Goal: Task Accomplishment & Management: Use online tool/utility

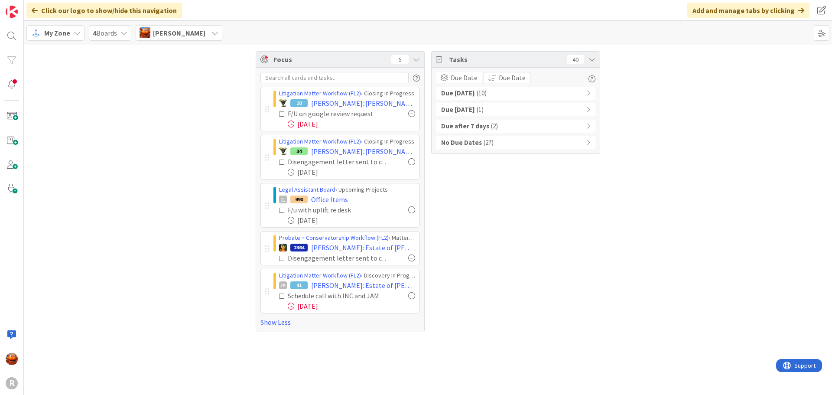
click at [81, 32] on div "My Zone" at bounding box center [55, 33] width 58 height 16
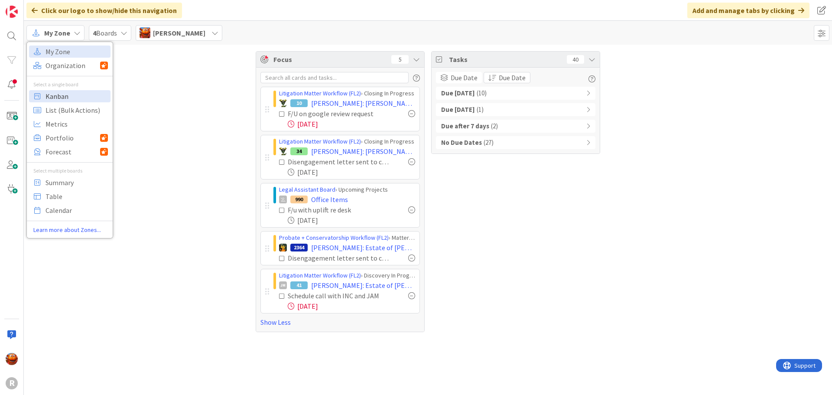
click at [89, 91] on span "Kanban" at bounding box center [76, 96] width 62 height 13
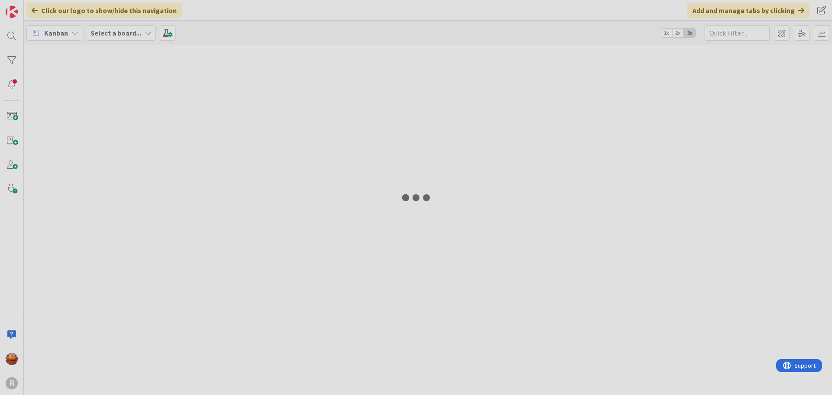
type input "monte"
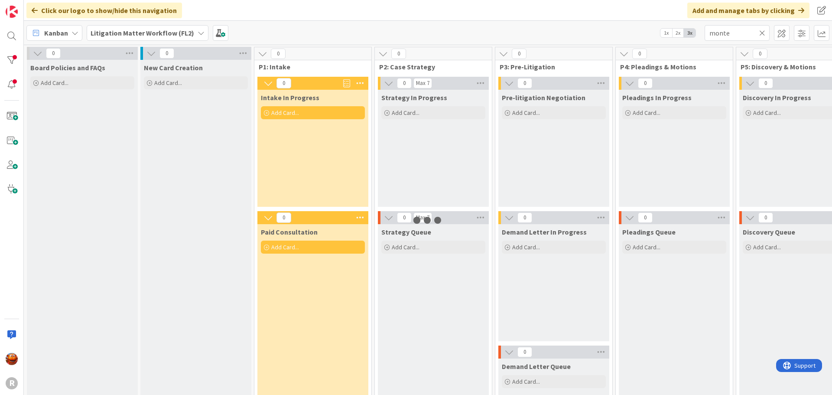
click at [157, 31] on b "Litigation Matter Workflow (FL2)" at bounding box center [143, 33] width 104 height 9
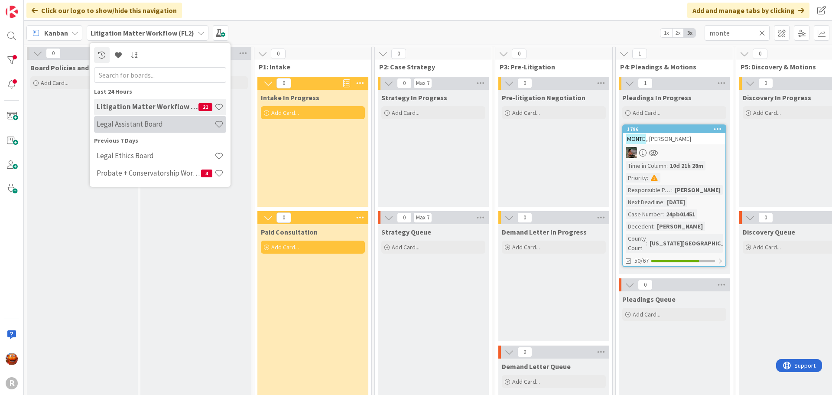
click at [151, 131] on div "Legal Assistant Board" at bounding box center [160, 124] width 132 height 16
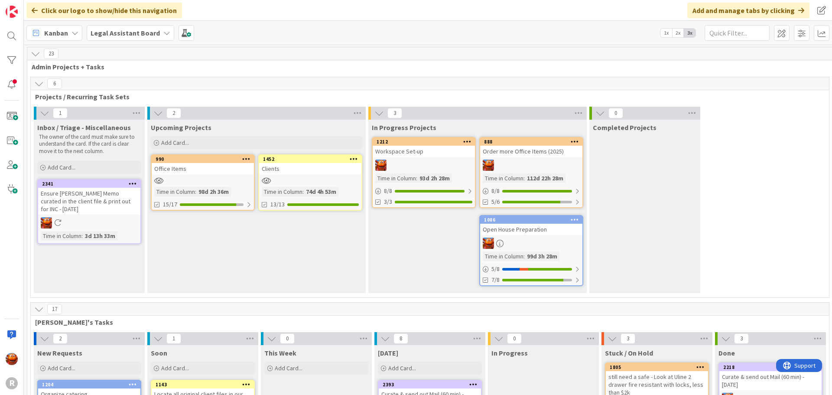
click at [308, 178] on div at bounding box center [310, 180] width 102 height 7
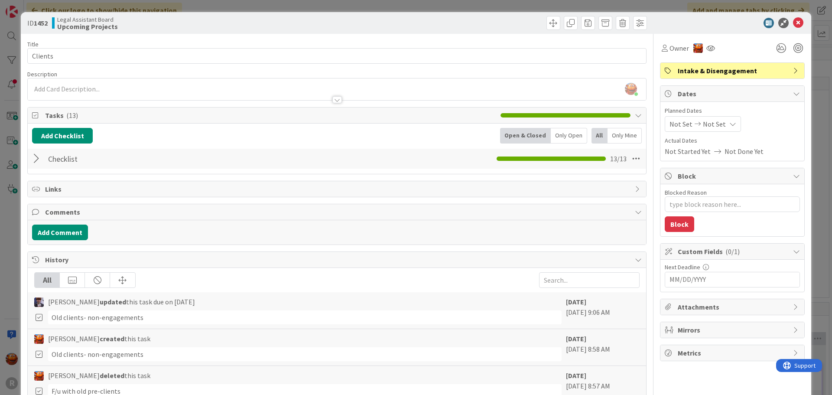
drag, startPoint x: 34, startPoint y: 160, endPoint x: 39, endPoint y: 166, distance: 8.1
click at [35, 159] on div at bounding box center [37, 159] width 11 height 16
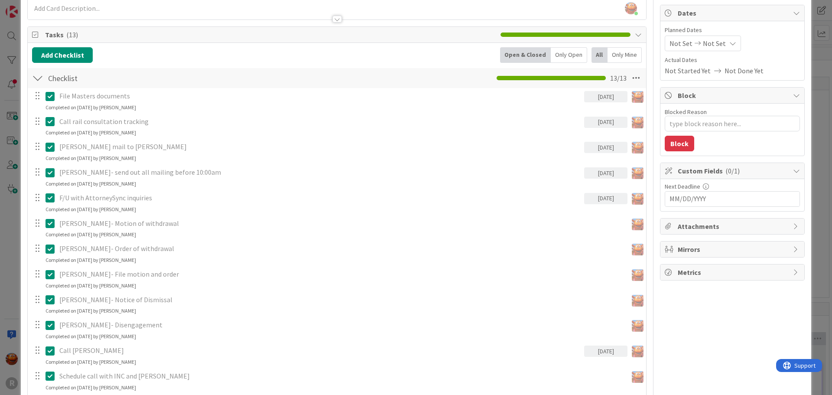
scroll to position [217, 0]
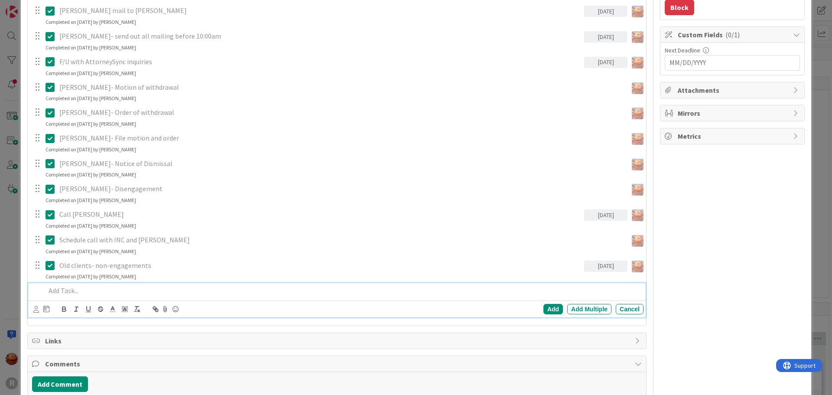
type textarea "x"
click at [92, 295] on p at bounding box center [342, 290] width 594 height 10
click at [35, 311] on icon at bounding box center [36, 309] width 6 height 6
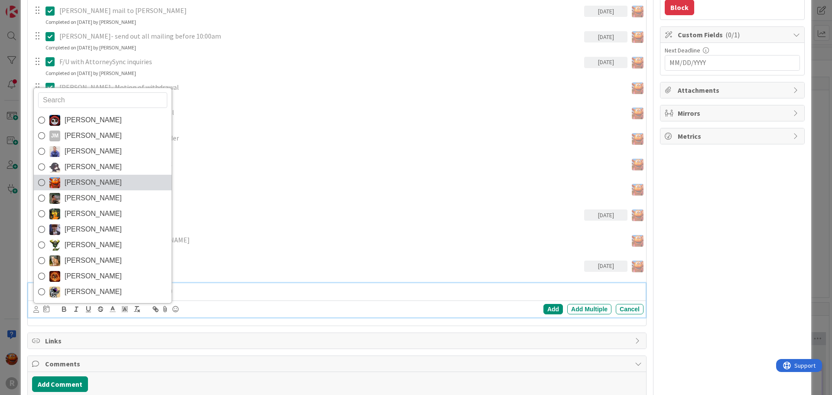
click at [93, 182] on span "[PERSON_NAME]" at bounding box center [93, 182] width 57 height 13
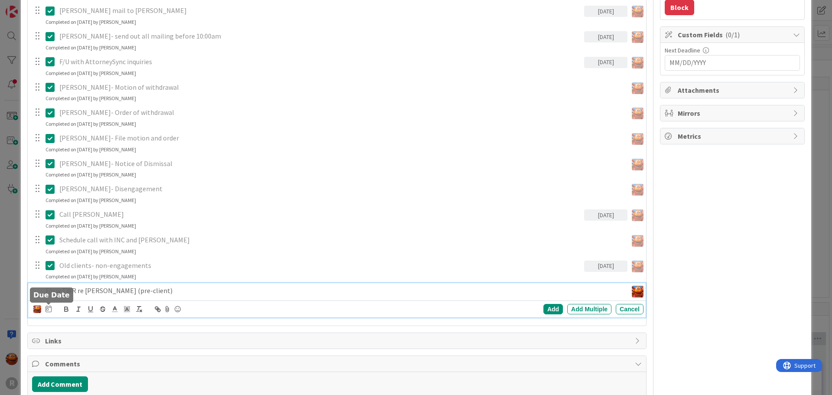
click at [48, 311] on icon at bounding box center [48, 308] width 6 height 7
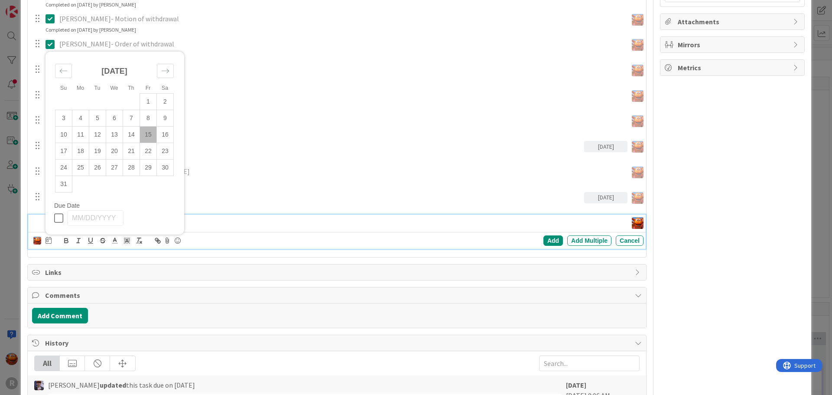
scroll to position [303, 0]
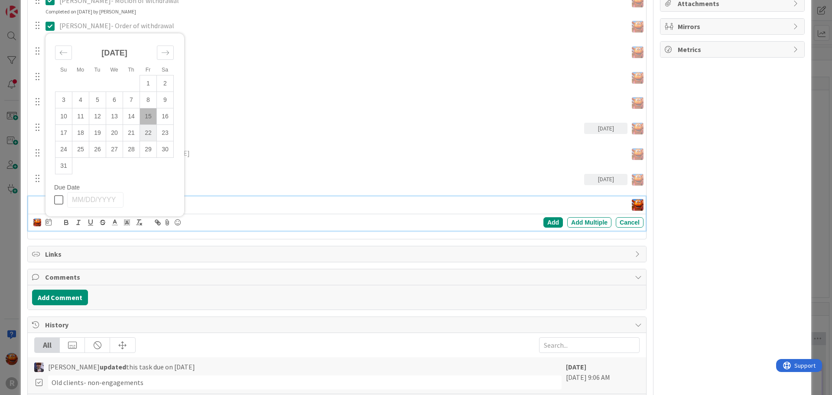
click at [154, 134] on td "22" at bounding box center [148, 133] width 17 height 16
click at [551, 224] on div "Add" at bounding box center [552, 222] width 19 height 10
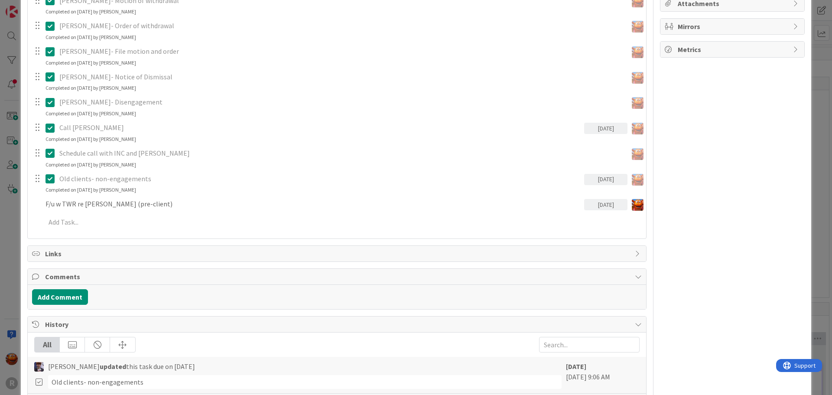
type textarea "x"
click at [6, 194] on div "ID 1452 Legal Assistant Board Upcoming Projects Title 7 / 128 Clients Descripti…" at bounding box center [416, 197] width 832 height 395
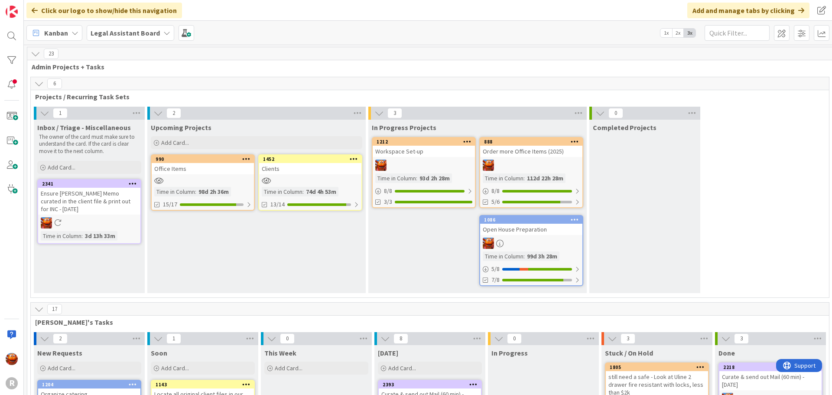
click at [68, 33] on div "Kanban" at bounding box center [54, 33] width 56 height 16
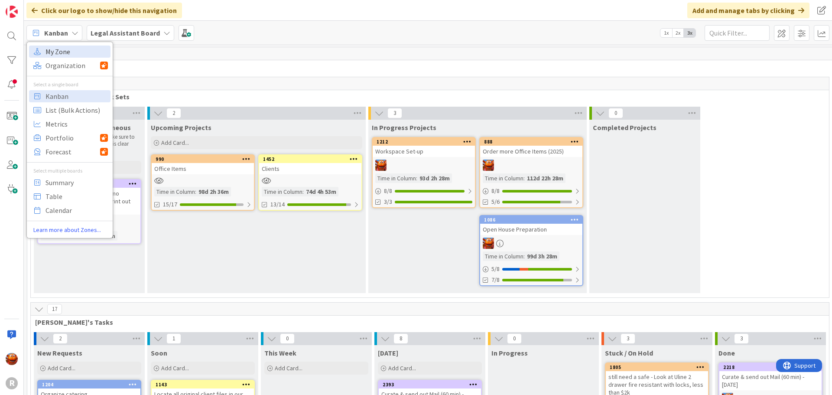
click at [72, 57] on span "My Zone" at bounding box center [76, 51] width 62 height 13
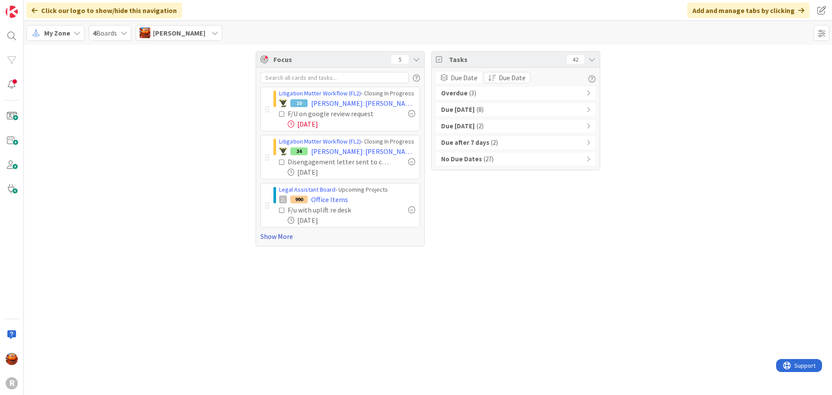
click at [283, 236] on link "Show More" at bounding box center [339, 236] width 159 height 10
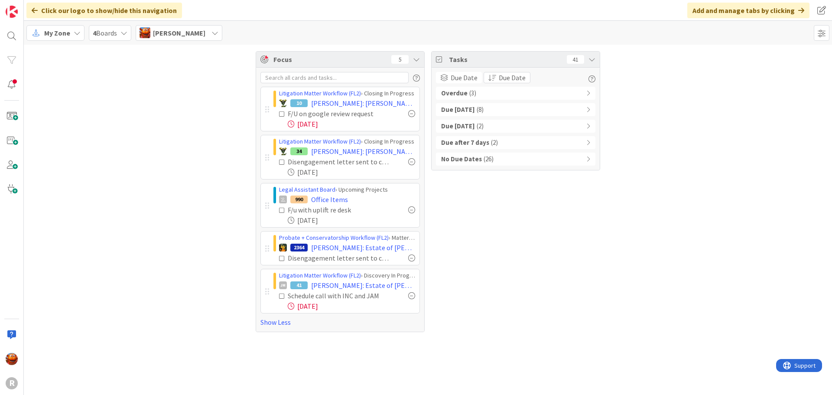
click at [67, 26] on div "My Zone" at bounding box center [55, 33] width 58 height 16
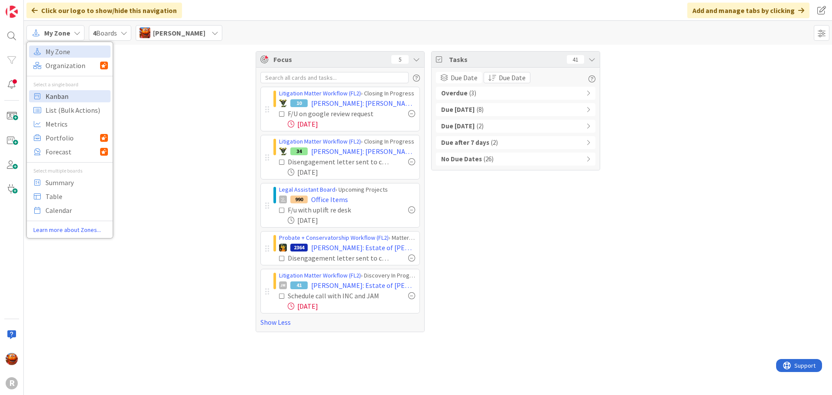
click at [68, 91] on span "Kanban" at bounding box center [76, 96] width 62 height 13
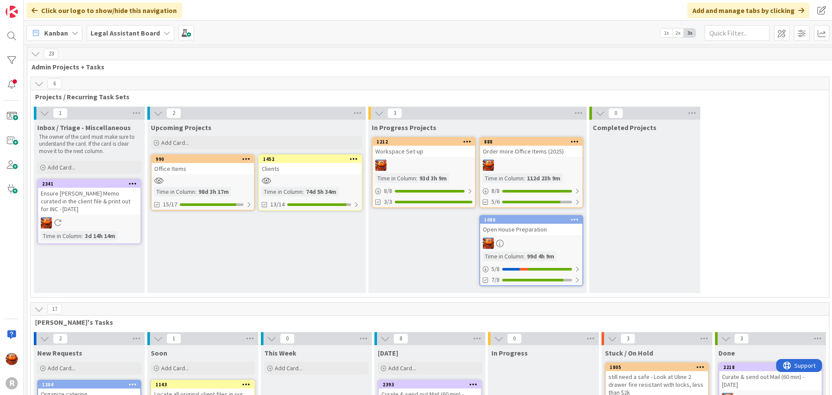
click at [136, 35] on b "Legal Assistant Board" at bounding box center [125, 33] width 69 height 9
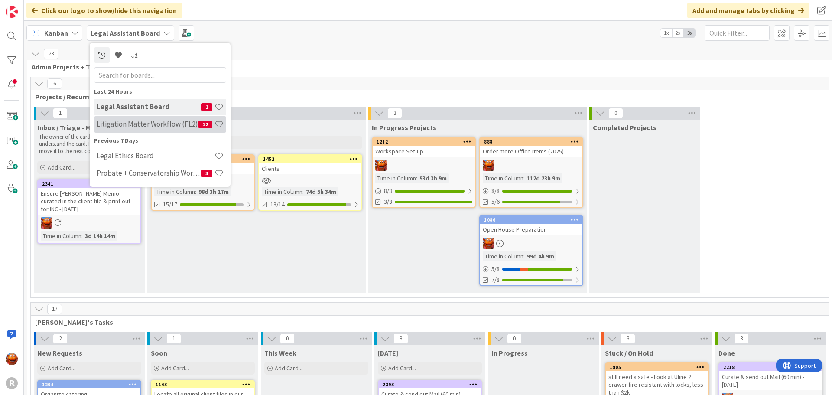
click at [121, 127] on h4 "Litigation Matter Workflow (FL2)" at bounding box center [148, 124] width 102 height 9
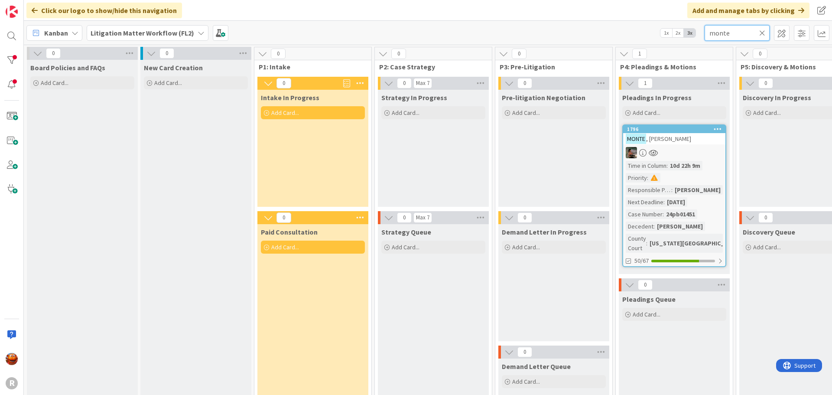
click at [736, 29] on input "monte" at bounding box center [736, 33] width 65 height 16
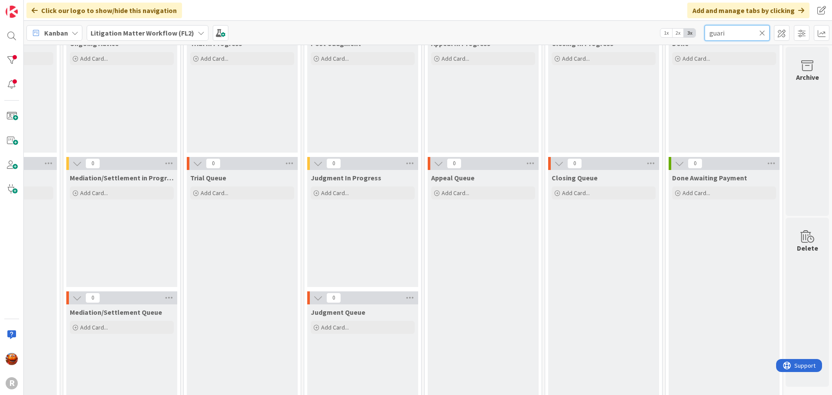
scroll to position [96, 920]
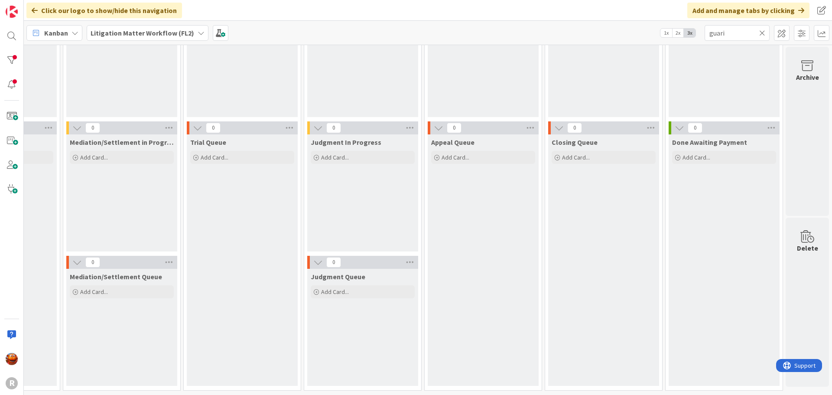
click at [134, 31] on b "Litigation Matter Workflow (FL2)" at bounding box center [143, 33] width 104 height 9
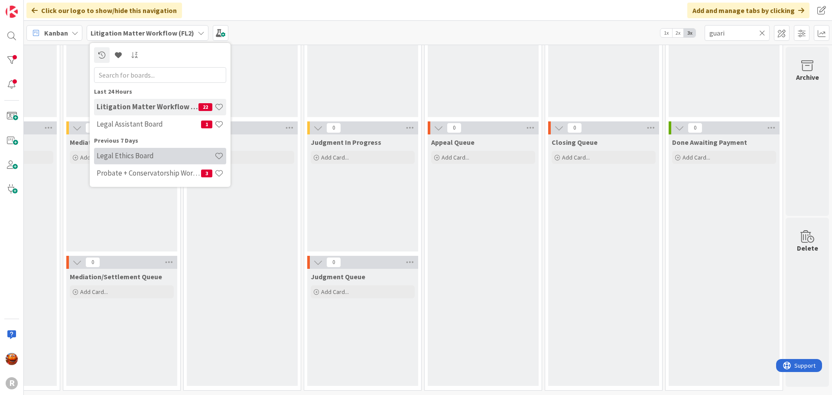
click at [113, 153] on h4 "Legal Ethics Board" at bounding box center [156, 155] width 118 height 9
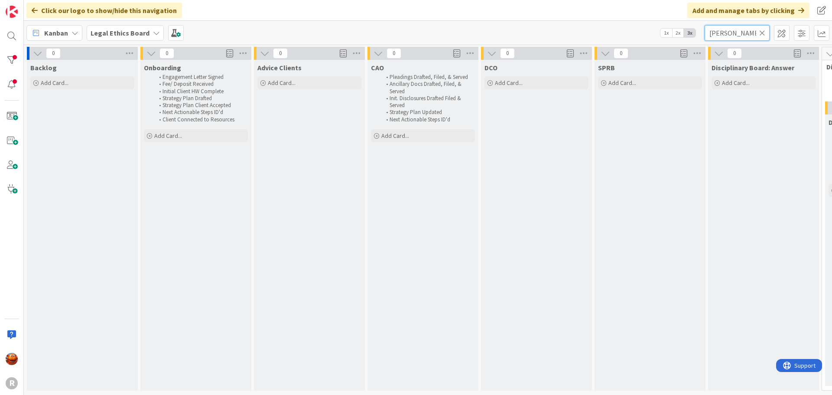
click at [736, 33] on input "[PERSON_NAME]" at bounding box center [736, 33] width 65 height 16
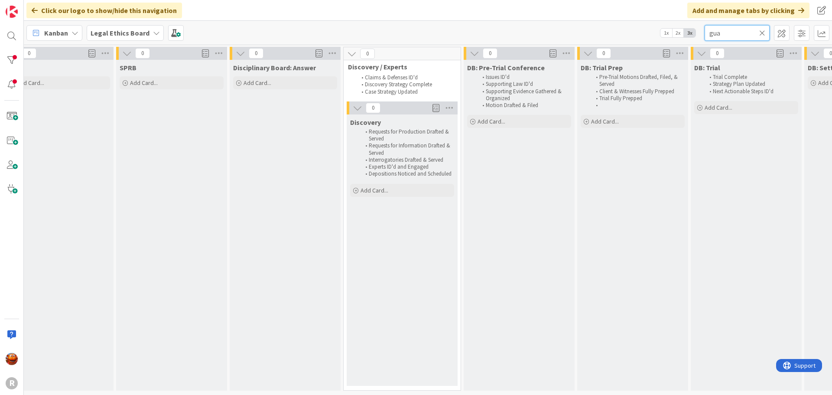
scroll to position [3, 0]
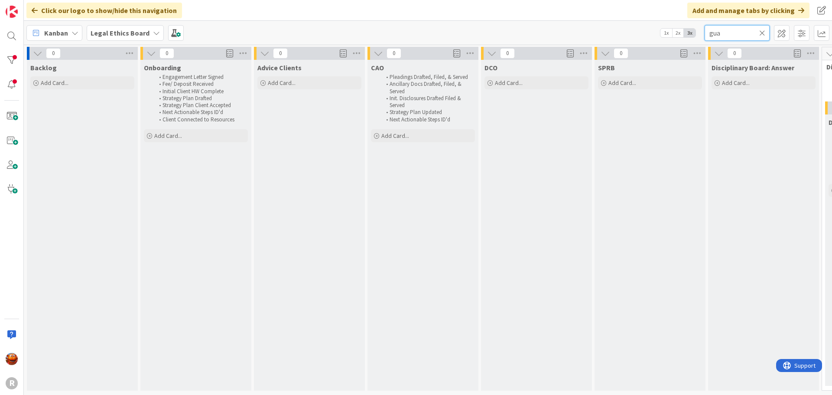
type input "gua"
click at [123, 34] on b "Legal Ethics Board" at bounding box center [120, 33] width 59 height 9
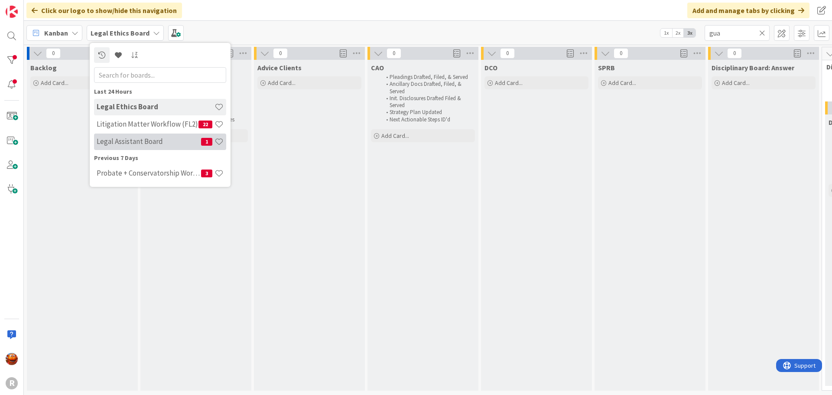
click at [138, 145] on h4 "Legal Assistant Board" at bounding box center [149, 141] width 104 height 9
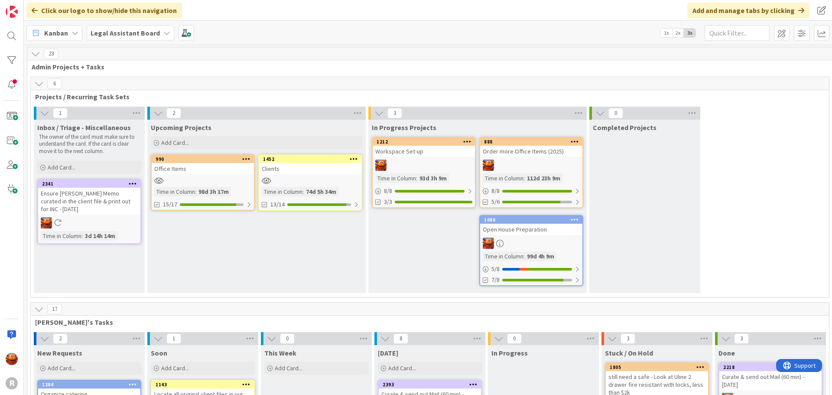
click at [110, 34] on b "Legal Assistant Board" at bounding box center [125, 33] width 69 height 9
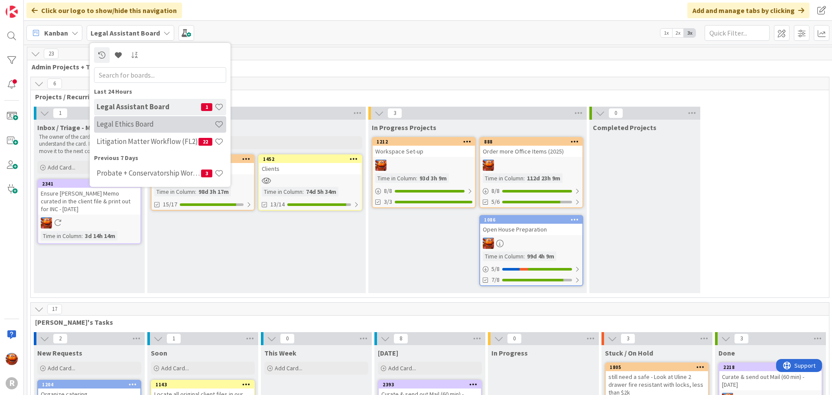
click at [121, 127] on h4 "Legal Ethics Board" at bounding box center [156, 124] width 118 height 9
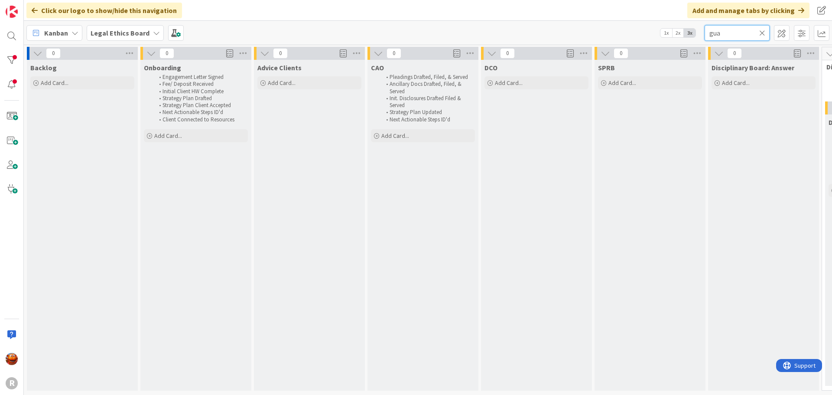
drag, startPoint x: 733, startPoint y: 35, endPoint x: 662, endPoint y: 35, distance: 70.6
click at [662, 35] on div "Kanban Legal Ethics Board 1x 2x 3x gua" at bounding box center [428, 33] width 808 height 24
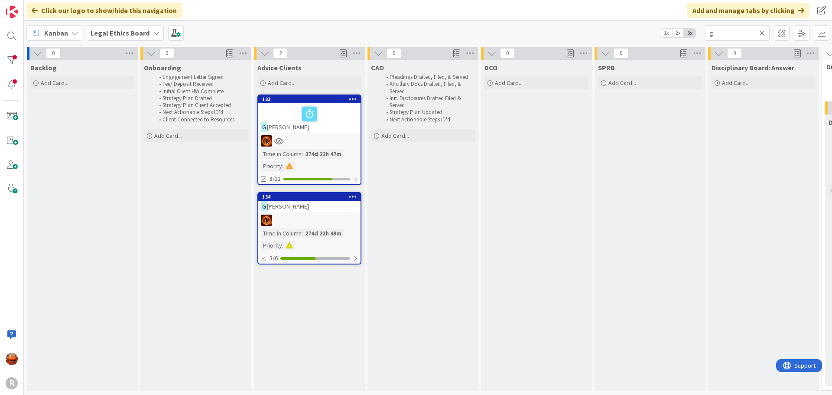
click at [130, 35] on b "Legal Ethics Board" at bounding box center [120, 33] width 59 height 9
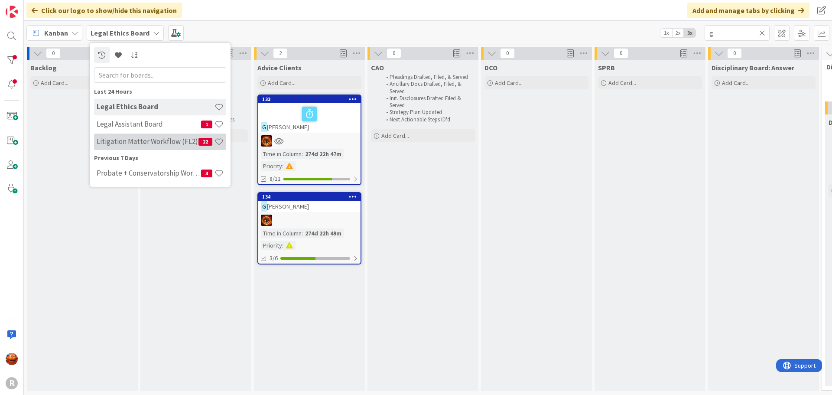
click at [133, 142] on h4 "Litigation Matter Workflow (FL2)" at bounding box center [148, 141] width 102 height 9
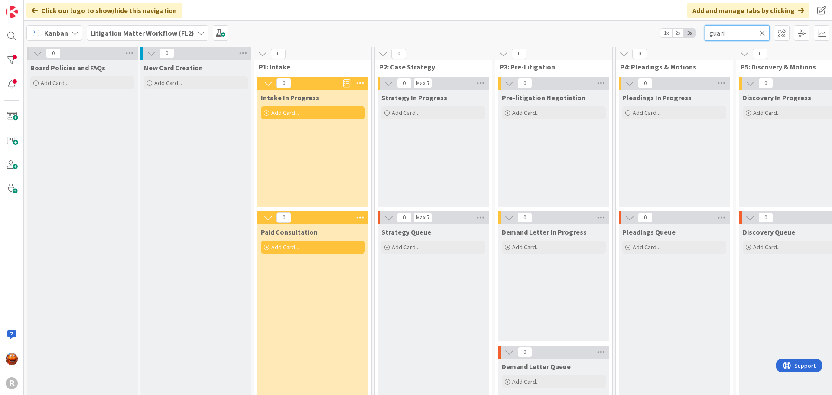
click at [730, 31] on input "guari" at bounding box center [736, 33] width 65 height 16
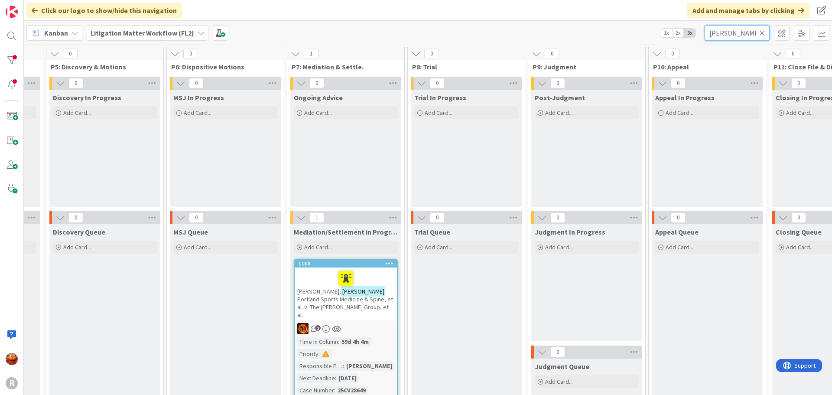
scroll to position [0, 698]
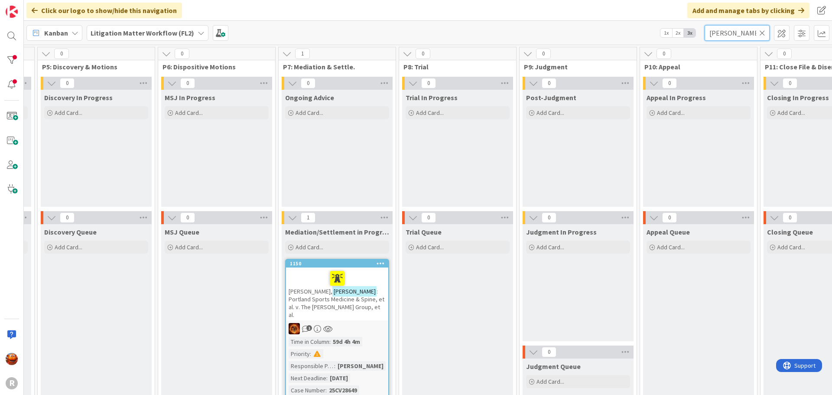
type input "[PERSON_NAME]"
click at [353, 298] on span ": Portland Sports Medicine & Spine, et al. v. The [PERSON_NAME] Group, et al." at bounding box center [337, 302] width 96 height 31
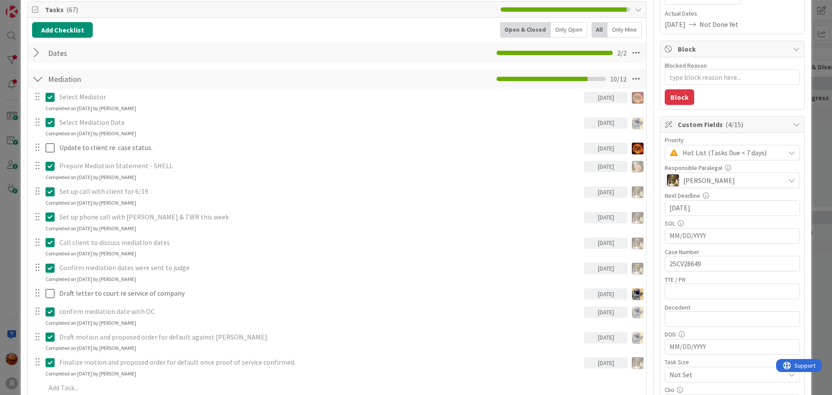
scroll to position [130, 0]
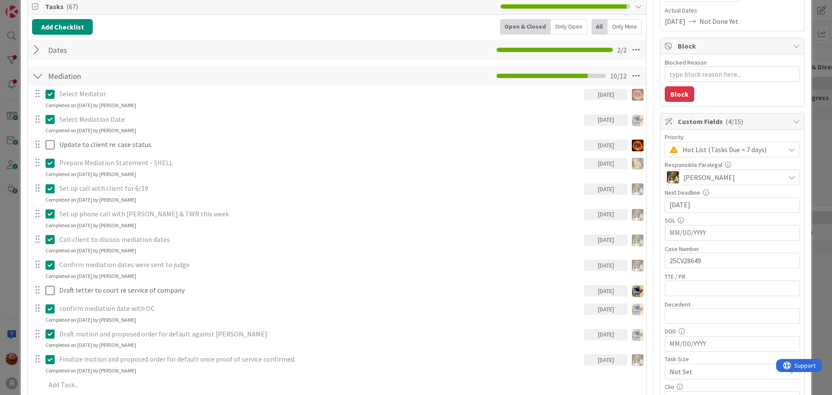
click at [1, 115] on div "ID 1150 Litigation Matter Workflow (FL2) Mediation/Settlement in Progress Title…" at bounding box center [416, 197] width 832 height 395
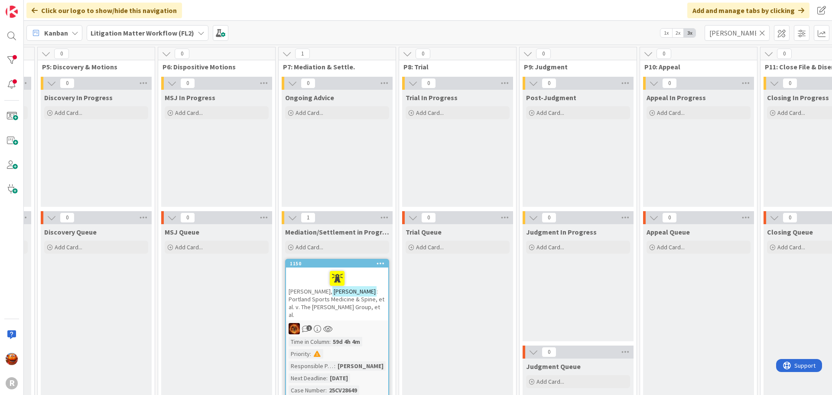
scroll to position [13, 698]
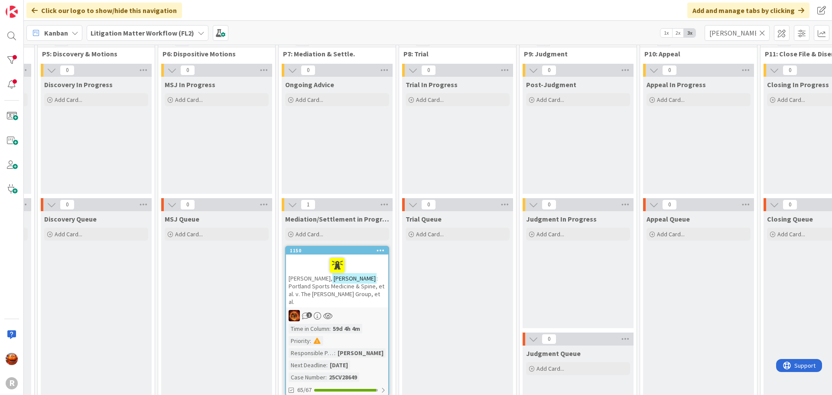
click at [71, 26] on div "Kanban" at bounding box center [54, 33] width 56 height 16
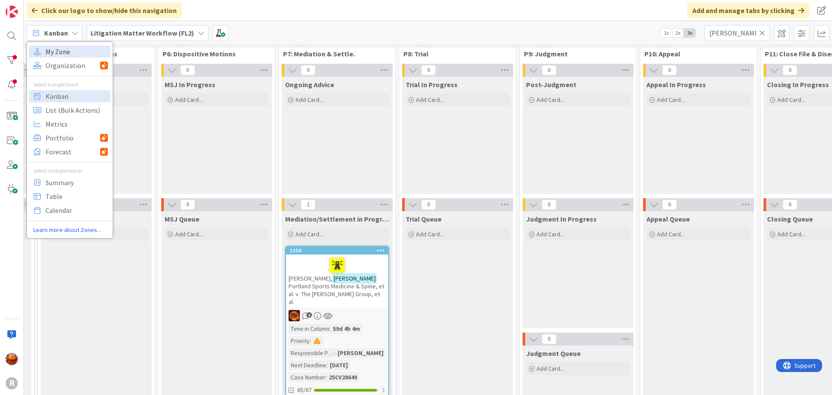
scroll to position [0, 0]
click at [78, 53] on span "My Zone" at bounding box center [76, 51] width 62 height 13
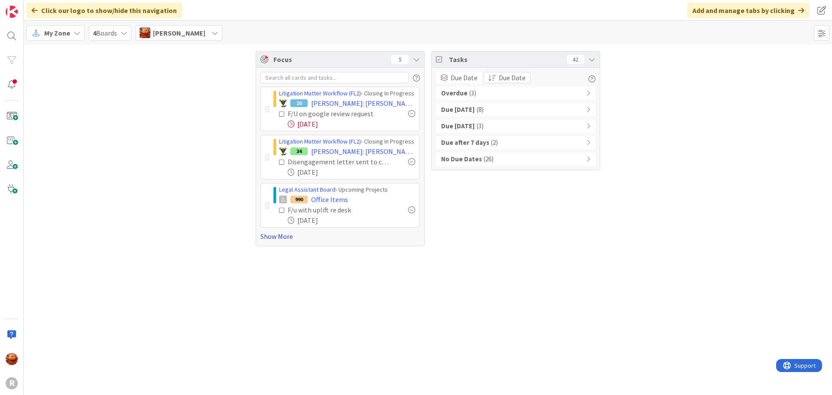
click at [268, 235] on link "Show More" at bounding box center [339, 236] width 159 height 10
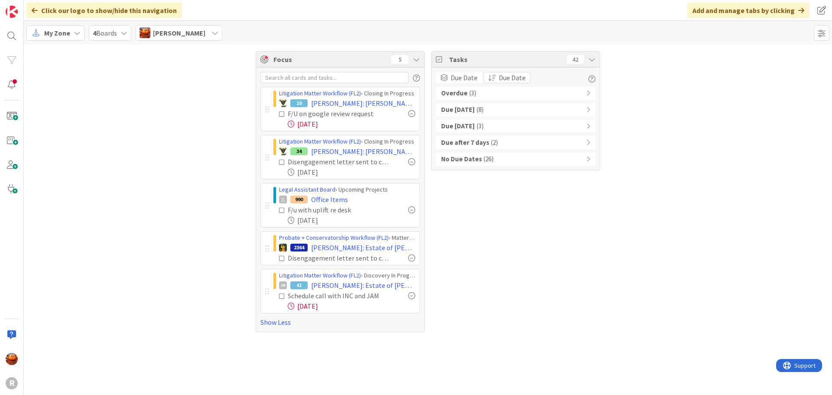
click at [506, 108] on div "Due [DATE] ( 8 )" at bounding box center [515, 109] width 159 height 13
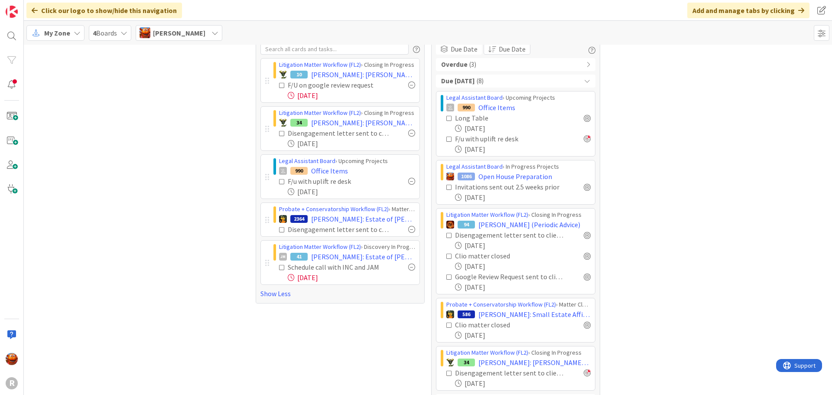
scroll to position [85, 0]
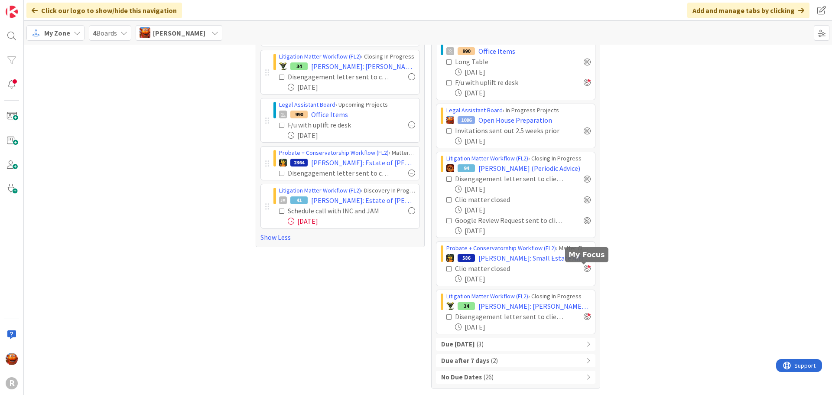
click at [584, 268] on div at bounding box center [587, 268] width 7 height 7
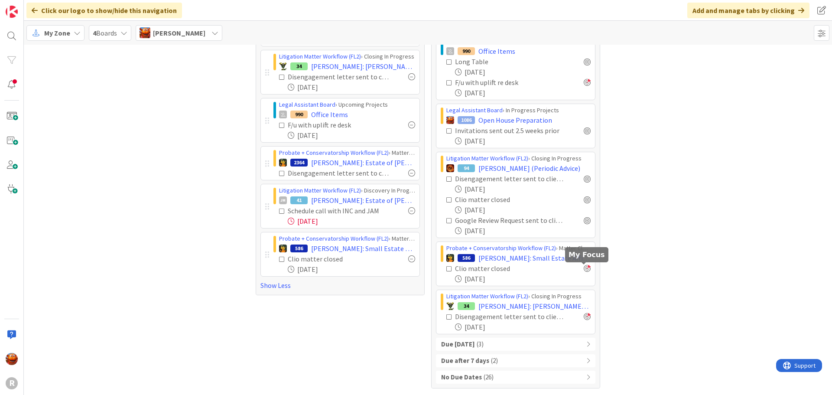
click at [584, 267] on div at bounding box center [587, 268] width 7 height 7
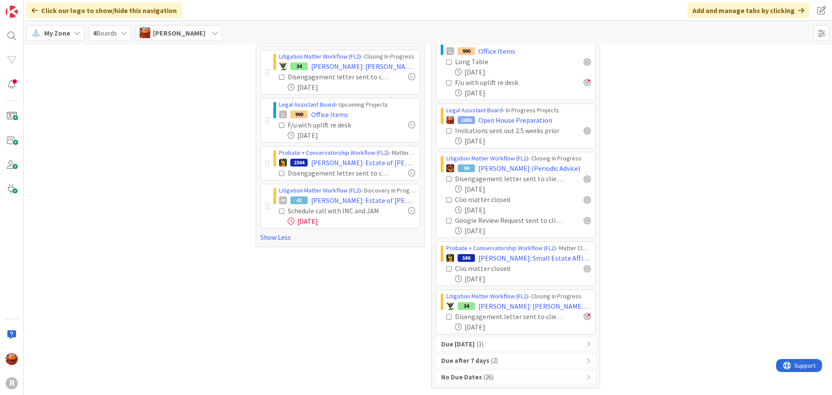
click at [448, 271] on icon at bounding box center [449, 269] width 6 height 6
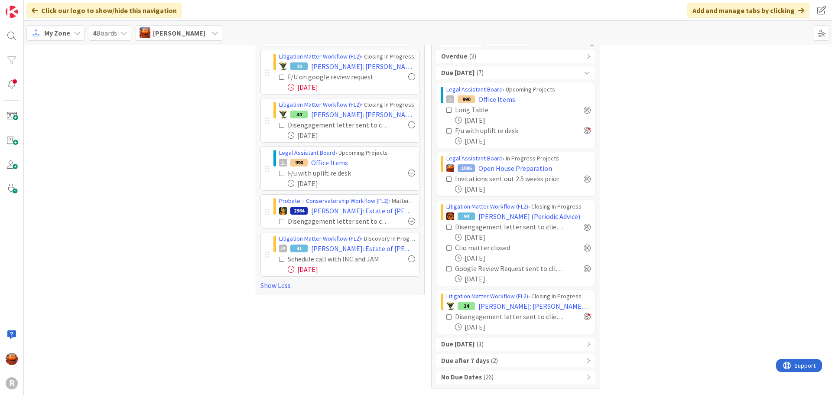
scroll to position [37, 0]
click at [483, 343] on span "( 3 )" at bounding box center [480, 344] width 7 height 10
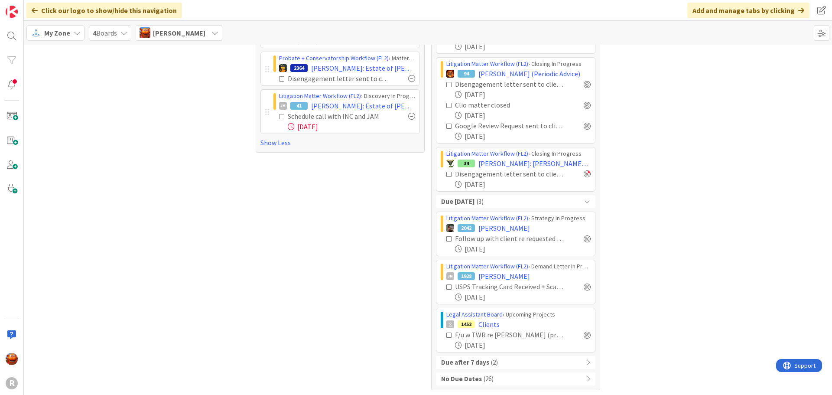
scroll to position [181, 0]
click at [584, 237] on div at bounding box center [587, 236] width 7 height 7
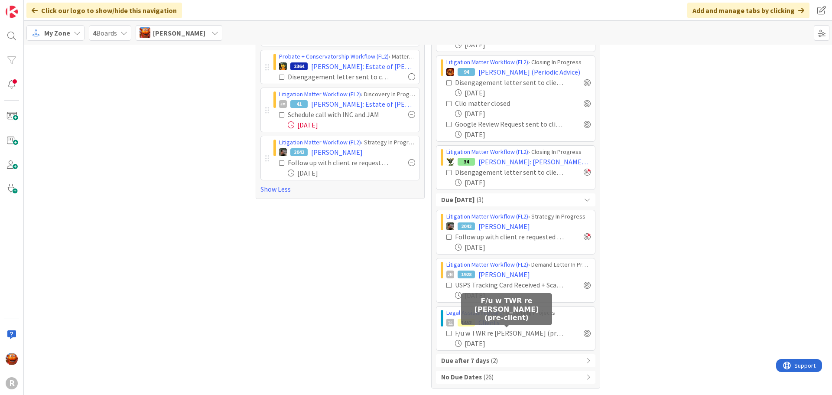
click at [491, 356] on span "( 2 )" at bounding box center [494, 361] width 7 height 10
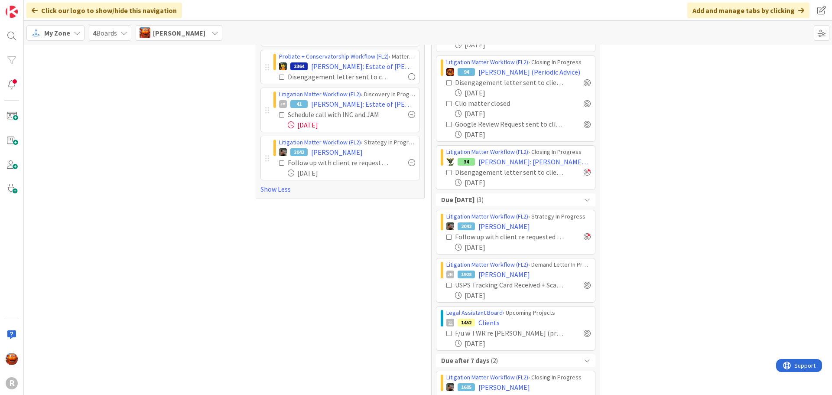
scroll to position [308, 0]
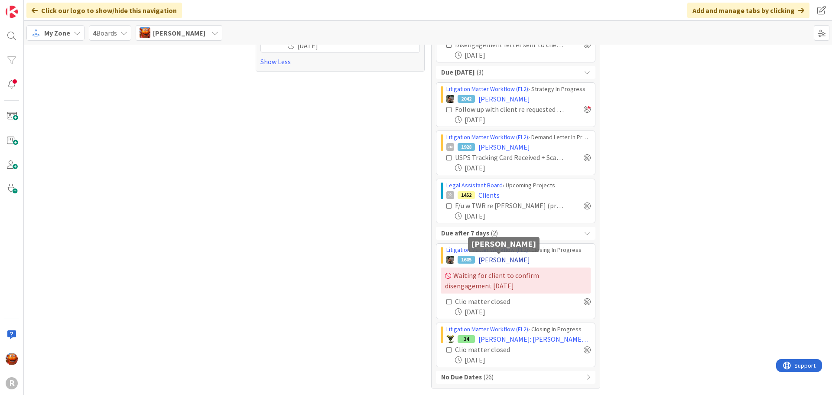
click at [492, 260] on span "[PERSON_NAME]" at bounding box center [504, 259] width 52 height 10
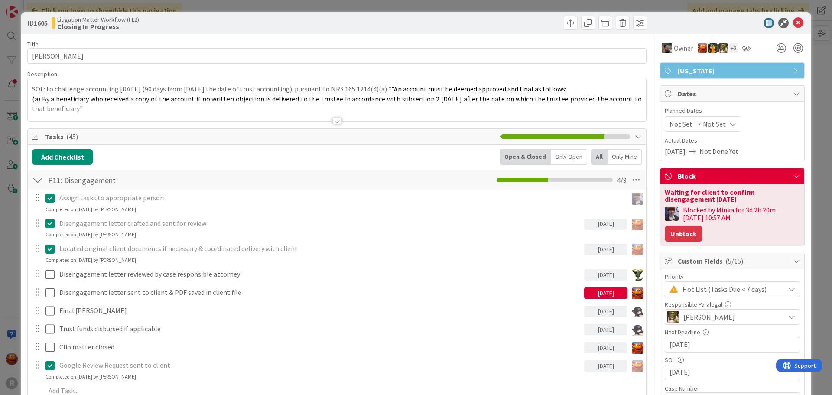
click at [665, 229] on button "Unblock" at bounding box center [684, 234] width 38 height 16
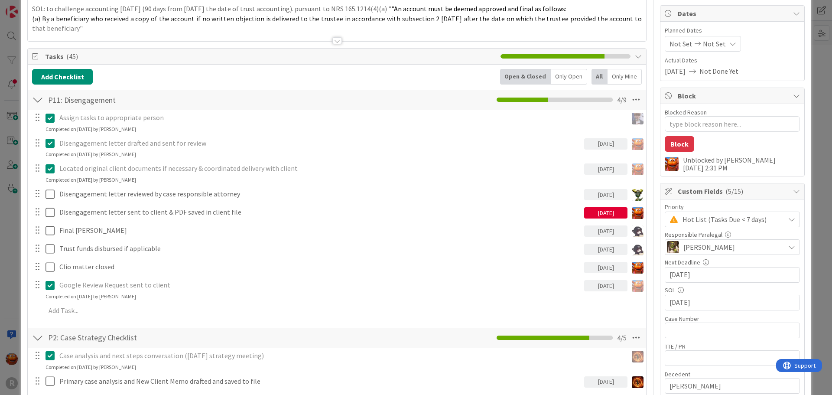
scroll to position [87, 0]
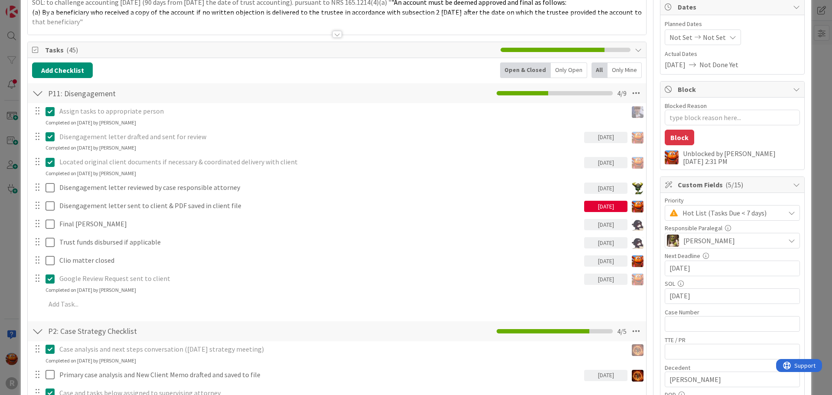
type textarea "x"
click at [14, 188] on div "ID 1605 Litigation Matter Workflow (FL2) Closing In Progress Title 15 / 128 [PE…" at bounding box center [416, 197] width 832 height 395
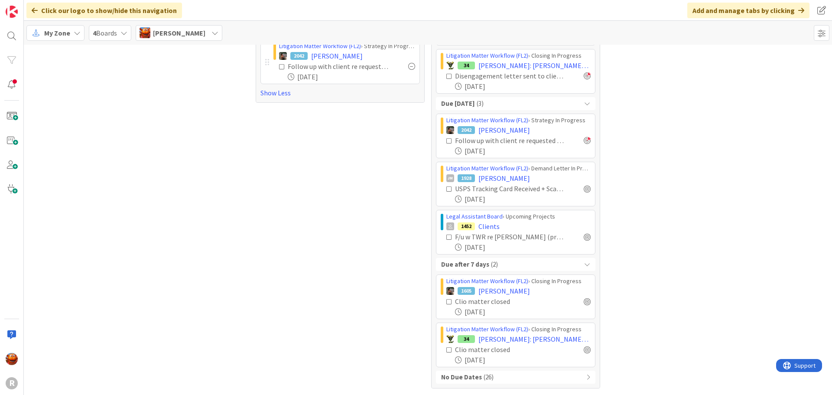
click at [508, 382] on div "No Due Dates ( 26 )" at bounding box center [515, 376] width 159 height 13
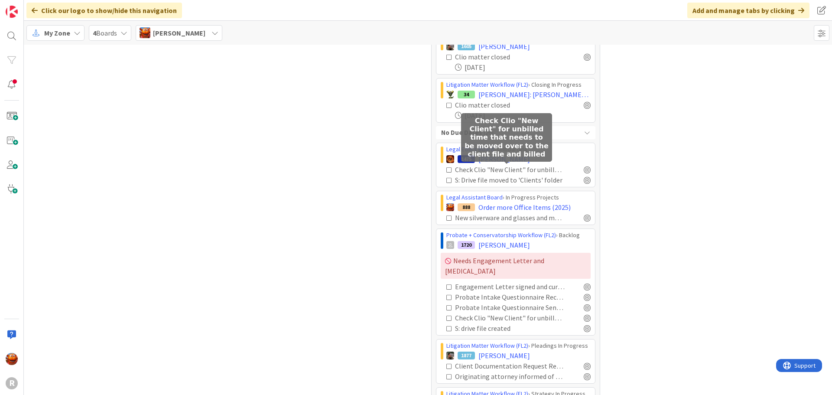
scroll to position [525, 0]
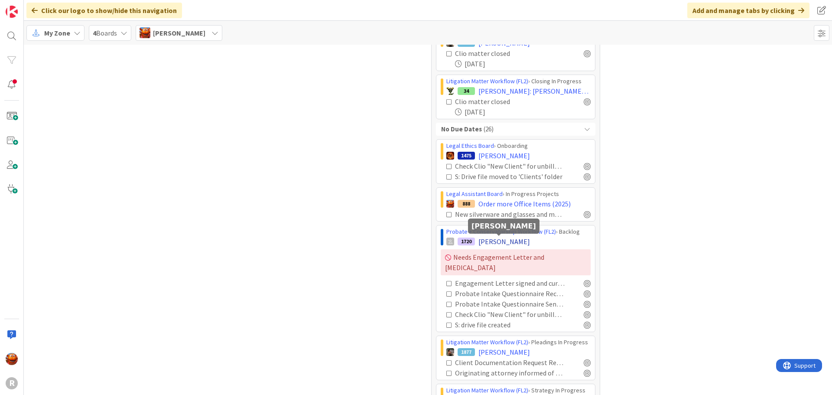
click at [481, 241] on span "[PERSON_NAME]" at bounding box center [504, 241] width 52 height 10
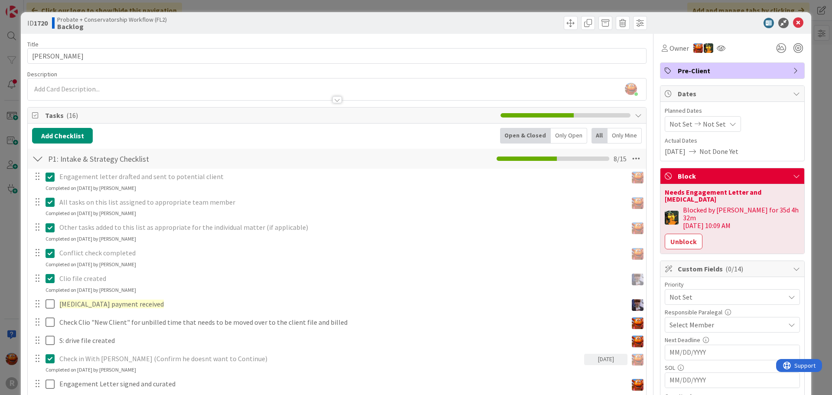
click at [10, 28] on div "ID 1720 Probate + Conservatorship Workflow (FL2) Backlog Title 14 / 128 [PERSON…" at bounding box center [416, 197] width 832 height 395
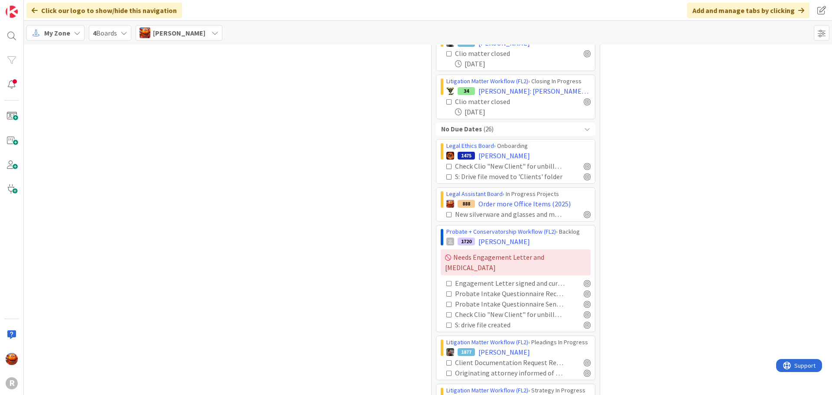
click at [58, 34] on span "My Zone" at bounding box center [57, 33] width 26 height 10
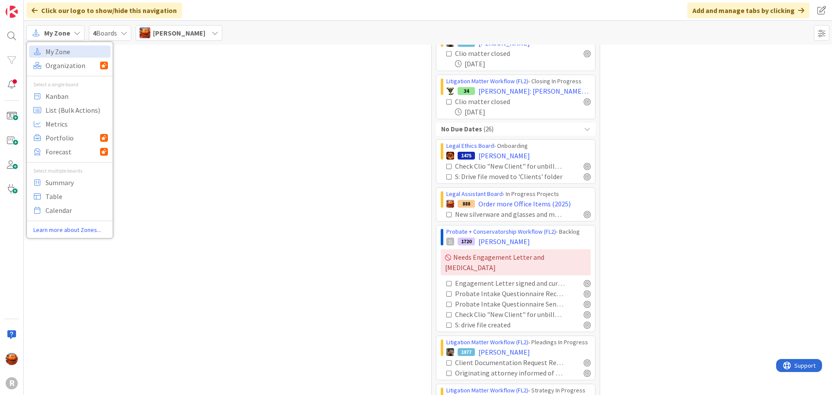
click at [162, 36] on span "[PERSON_NAME]" at bounding box center [179, 33] width 52 height 10
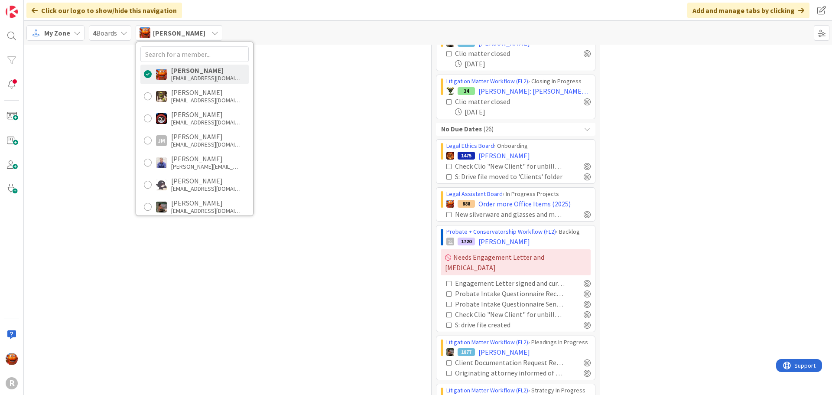
click at [53, 31] on span "My Zone" at bounding box center [57, 33] width 26 height 10
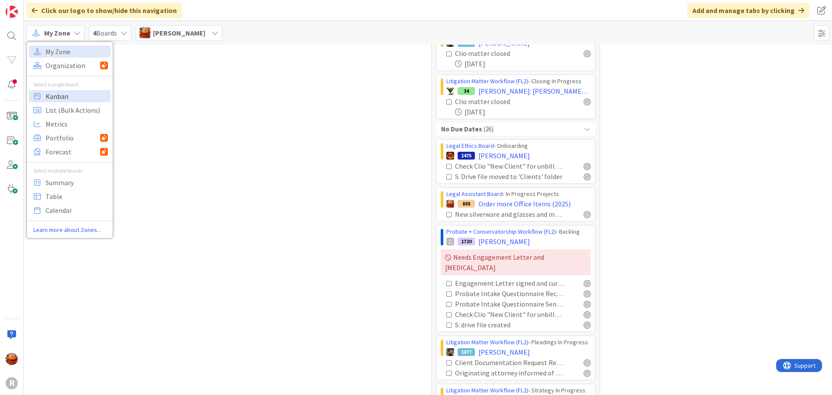
click at [55, 99] on span "Kanban" at bounding box center [76, 96] width 62 height 13
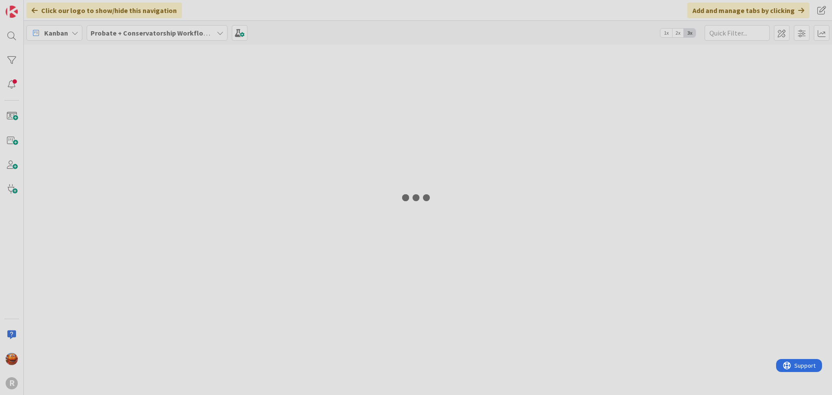
type input "[PERSON_NAME]"
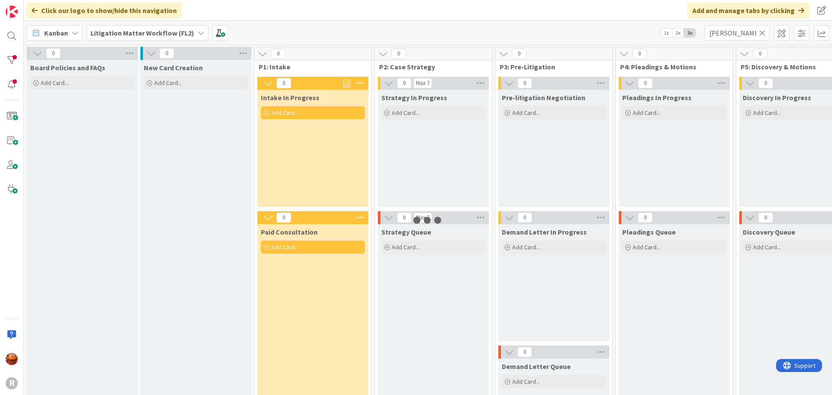
click at [152, 29] on b "Litigation Matter Workflow (FL2)" at bounding box center [143, 33] width 104 height 9
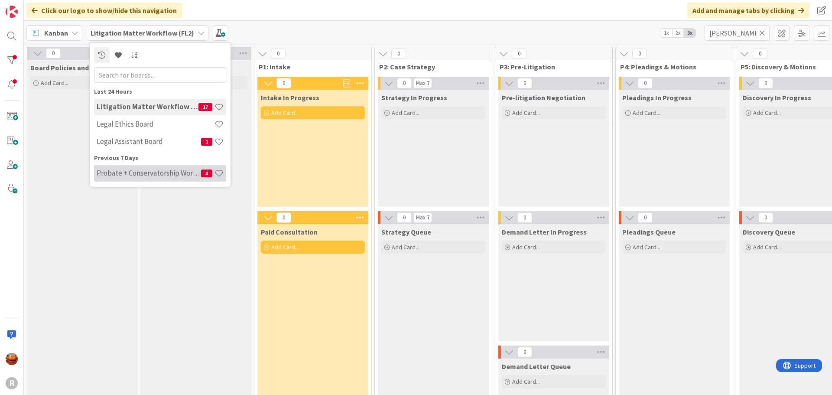
click at [134, 172] on h4 "Probate + Conservatorship Workflow (FL2)" at bounding box center [149, 173] width 104 height 9
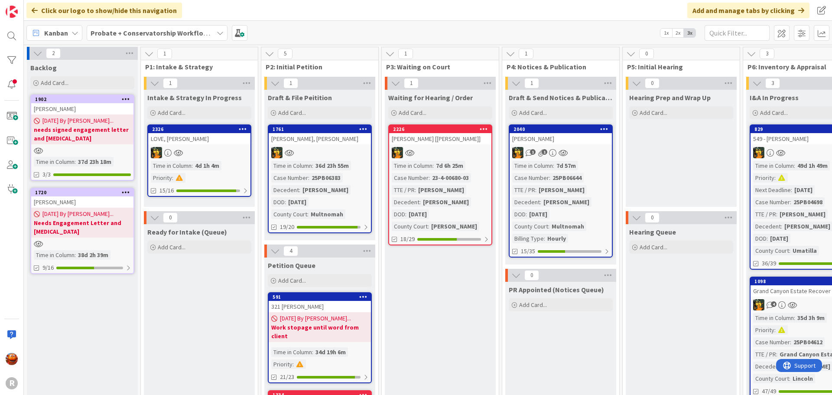
click at [127, 100] on icon at bounding box center [126, 99] width 8 height 6
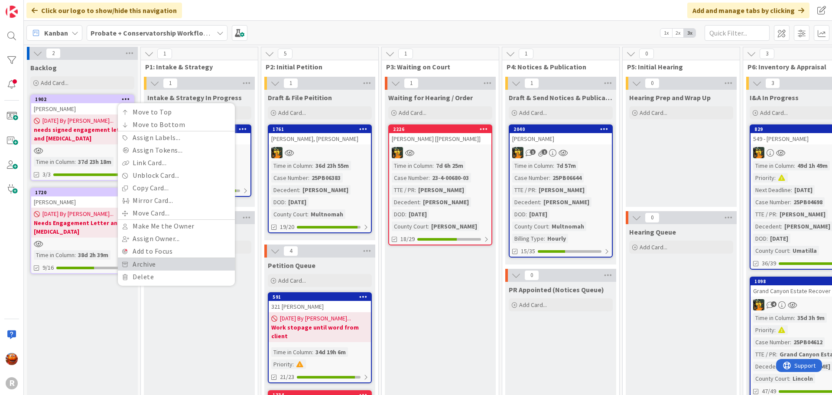
click at [139, 265] on link "Archive" at bounding box center [176, 264] width 117 height 13
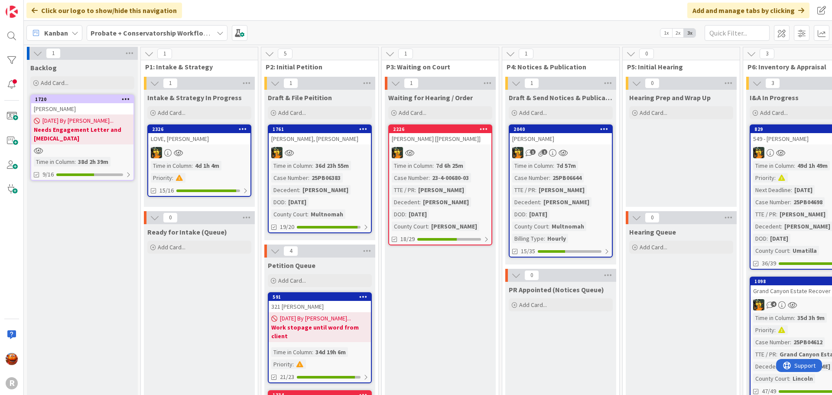
click at [128, 96] on icon at bounding box center [126, 99] width 8 height 6
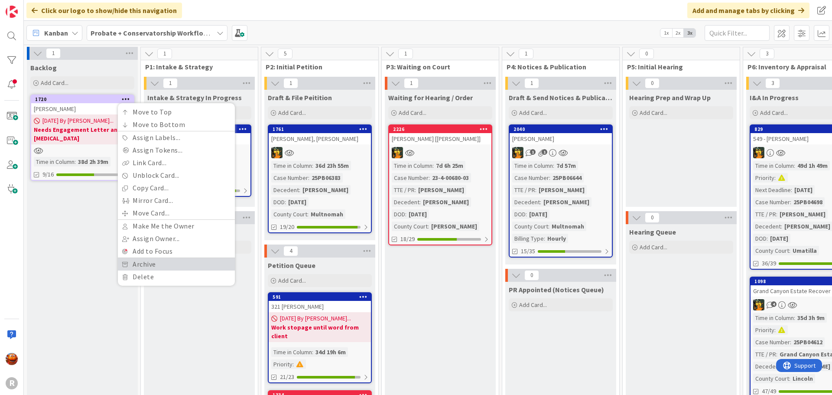
click at [132, 266] on link "Archive" at bounding box center [176, 264] width 117 height 13
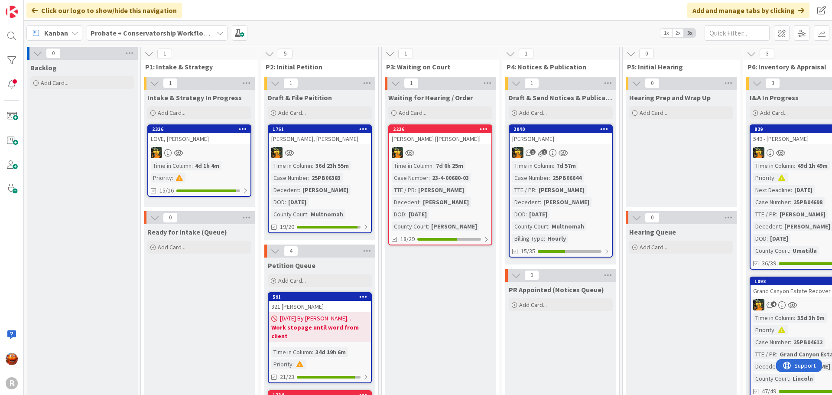
click at [65, 33] on span "Kanban" at bounding box center [56, 33] width 24 height 10
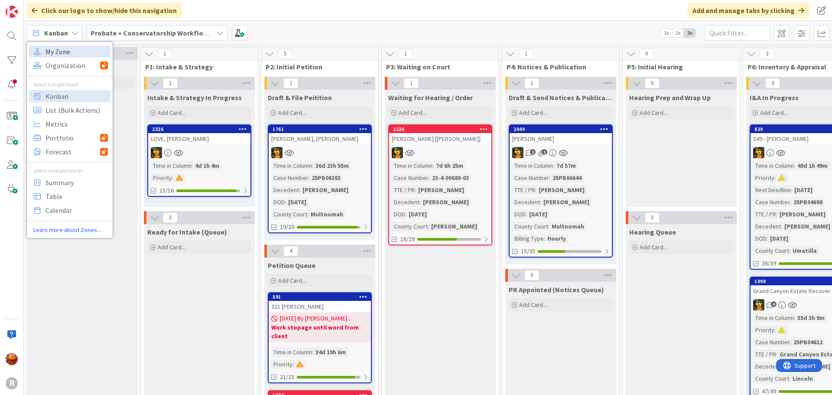
click at [66, 50] on span "My Zone" at bounding box center [76, 51] width 62 height 13
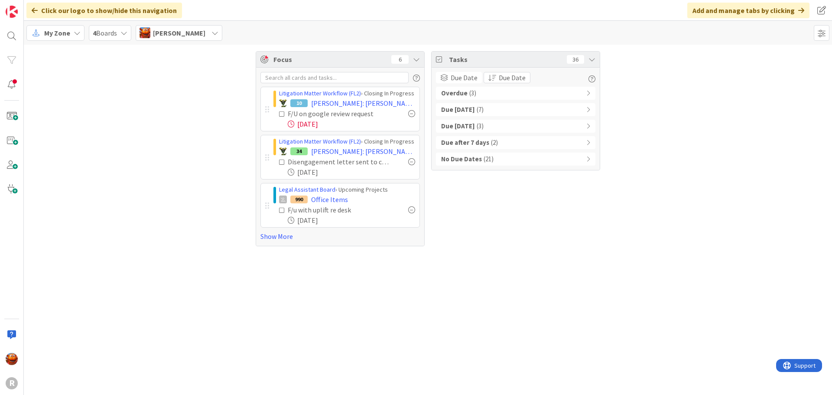
click at [485, 162] on span "( 21 )" at bounding box center [488, 159] width 10 height 10
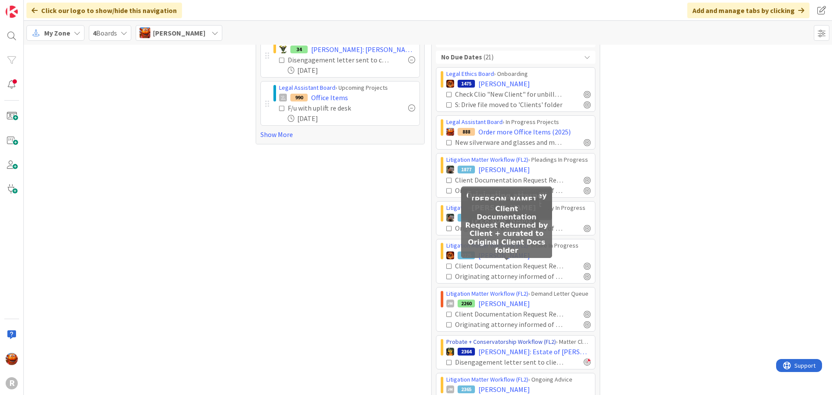
scroll to position [246, 0]
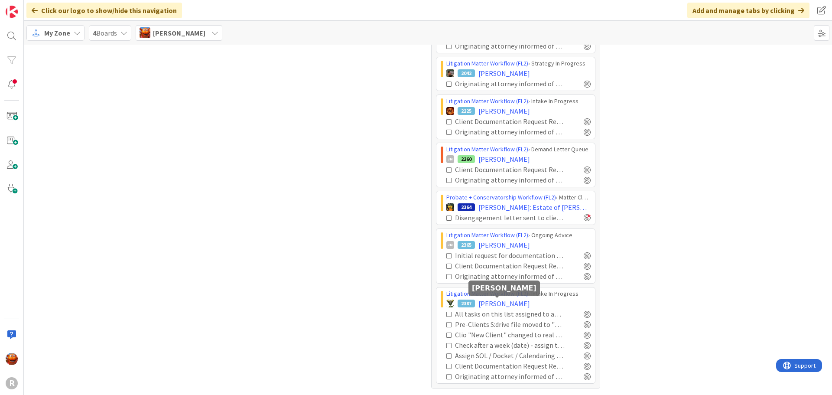
click at [499, 302] on span "[PERSON_NAME]" at bounding box center [504, 303] width 52 height 10
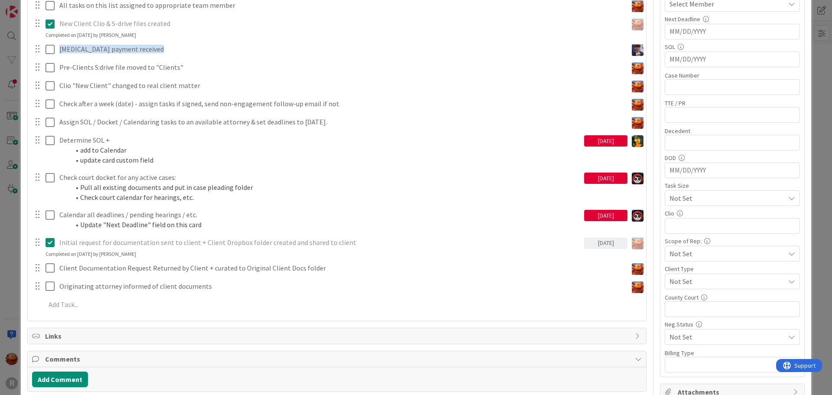
scroll to position [217, 0]
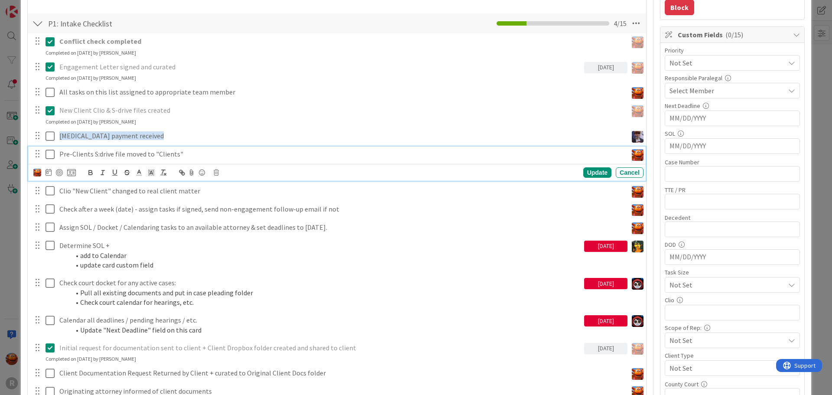
click at [50, 157] on icon at bounding box center [51, 154] width 13 height 10
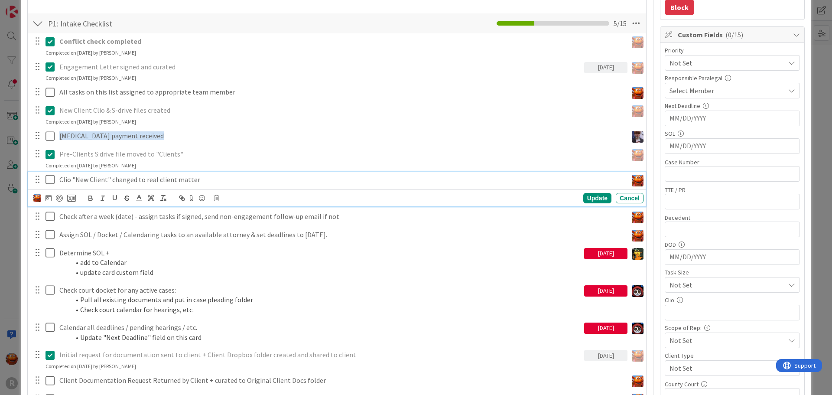
click at [50, 178] on icon at bounding box center [51, 179] width 13 height 10
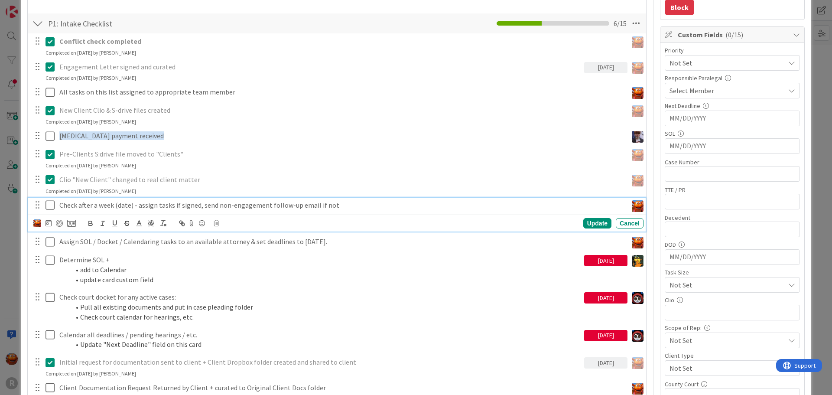
click at [47, 200] on icon at bounding box center [51, 205] width 13 height 10
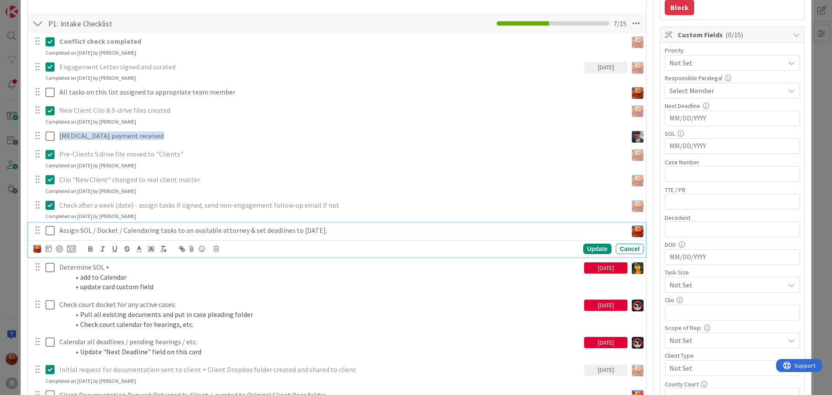
click at [46, 228] on icon at bounding box center [51, 230] width 13 height 10
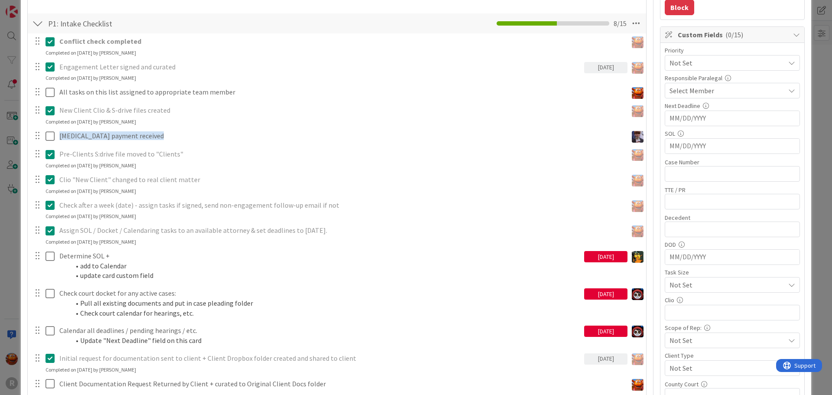
scroll to position [204, 0]
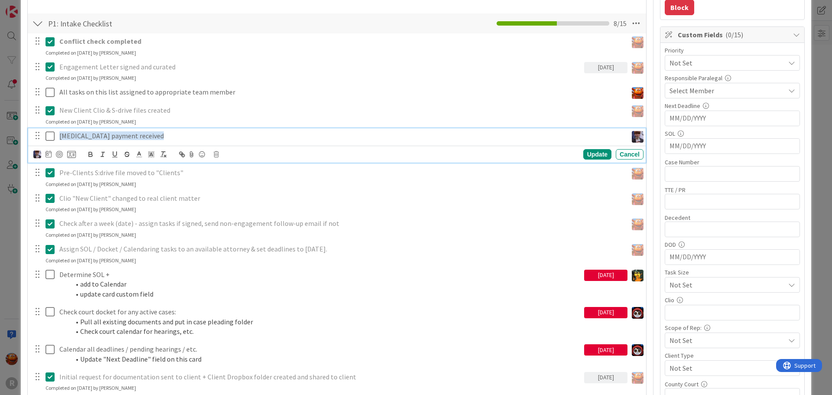
click at [53, 134] on icon at bounding box center [51, 136] width 13 height 10
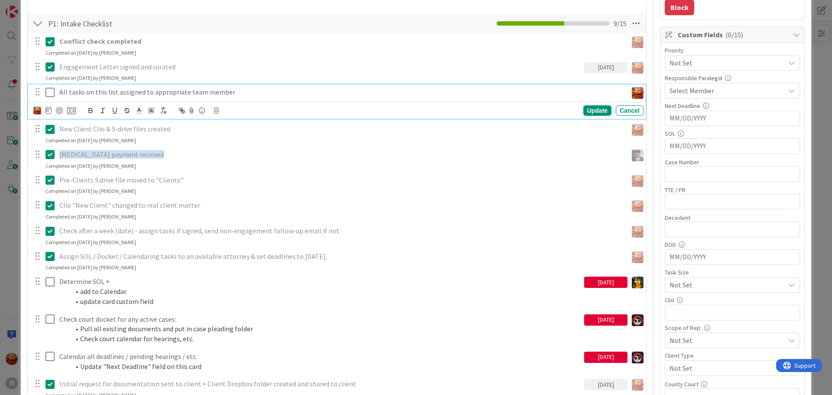
click at [52, 90] on icon at bounding box center [51, 92] width 13 height 10
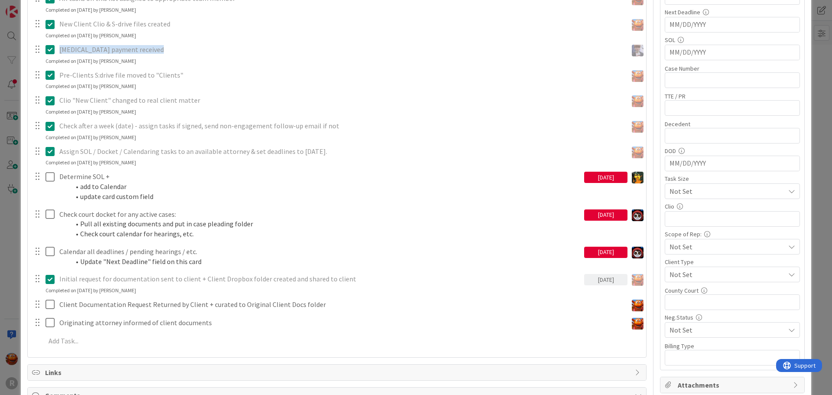
scroll to position [303, 0]
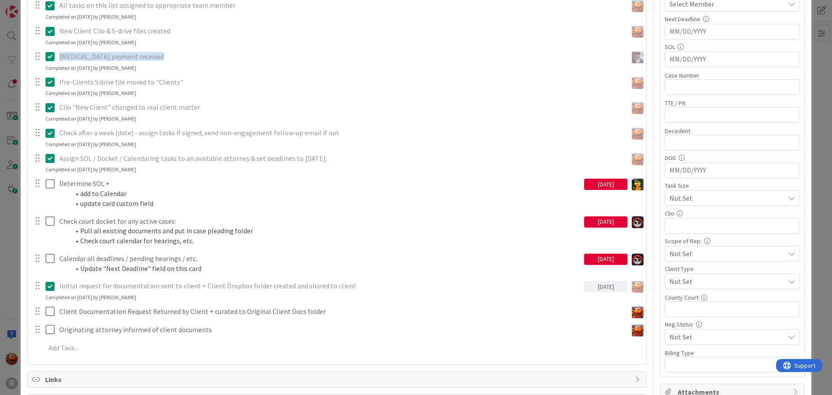
click at [13, 167] on div "ID 2387 Litigation Matter Workflow (FL2) Intake In Progress Title 15 / 128 [PER…" at bounding box center [416, 197] width 832 height 395
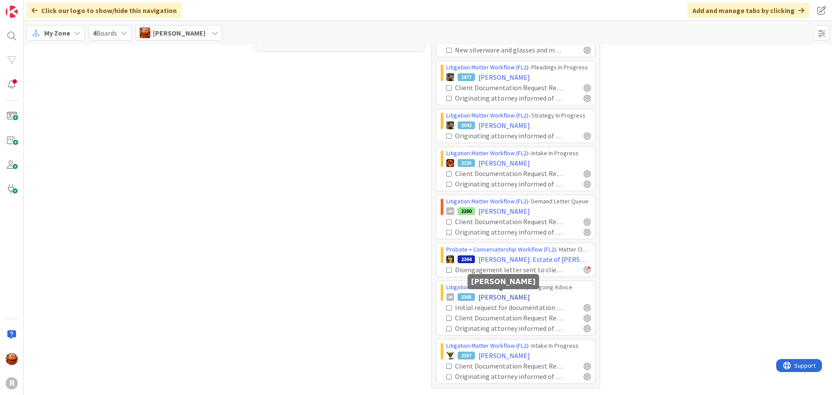
click at [485, 296] on span "[PERSON_NAME]" at bounding box center [504, 297] width 52 height 10
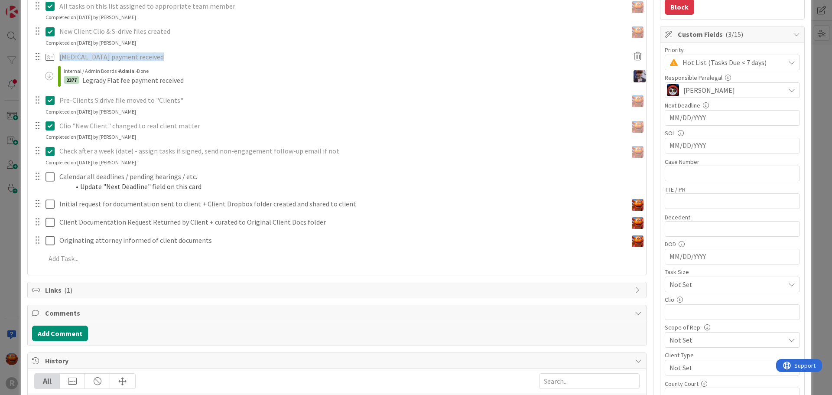
scroll to position [217, 0]
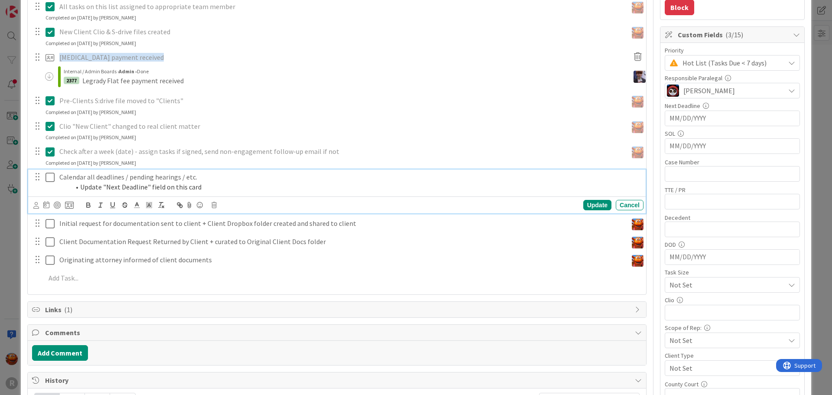
click at [106, 183] on li "Update "Next Deadline" field on this card" at bounding box center [355, 187] width 570 height 10
click at [215, 205] on icon at bounding box center [213, 205] width 5 height 6
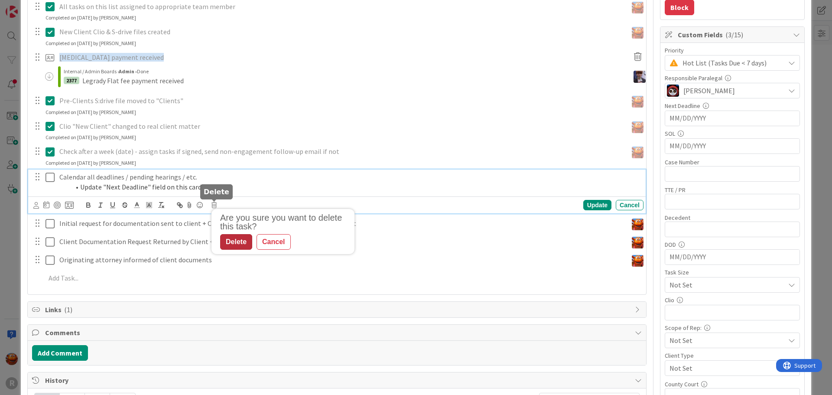
click at [237, 243] on div "Delete" at bounding box center [236, 242] width 32 height 16
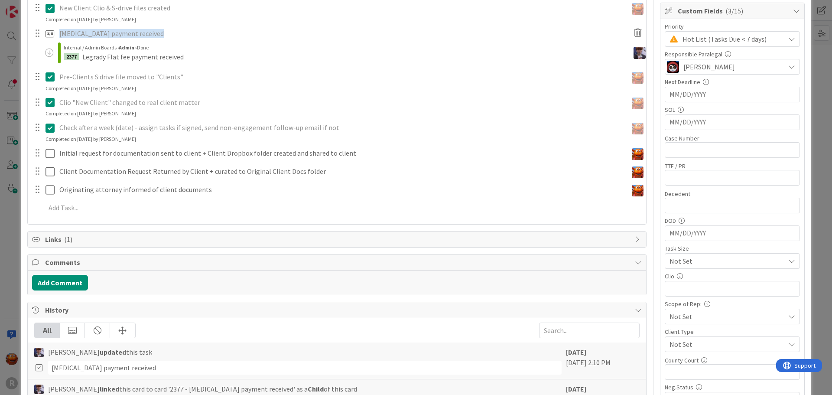
scroll to position [260, 0]
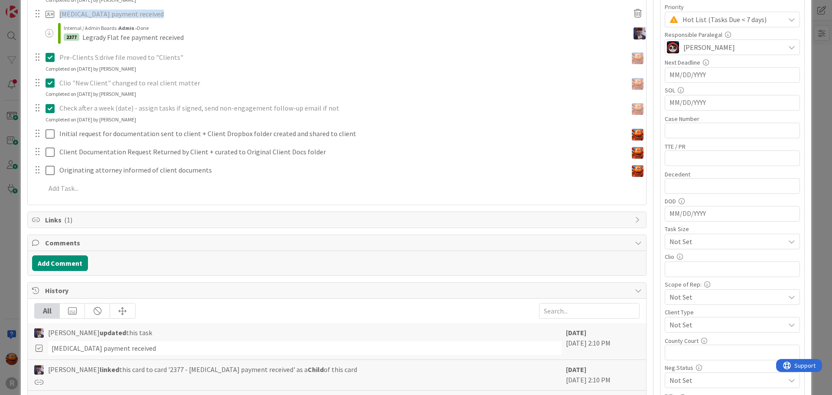
click at [11, 169] on div "ID 2365 Litigation Matter Workflow (FL2) Ongoing Advice Title 16 / 128 [PERSON_…" at bounding box center [416, 197] width 832 height 395
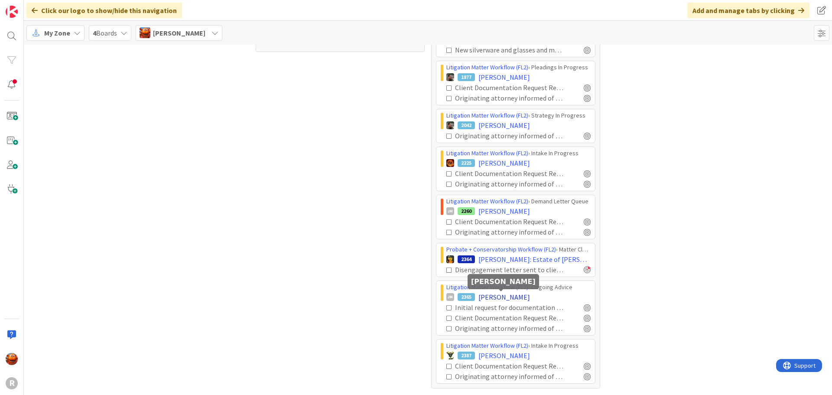
click at [494, 292] on span "[PERSON_NAME]" at bounding box center [504, 297] width 52 height 10
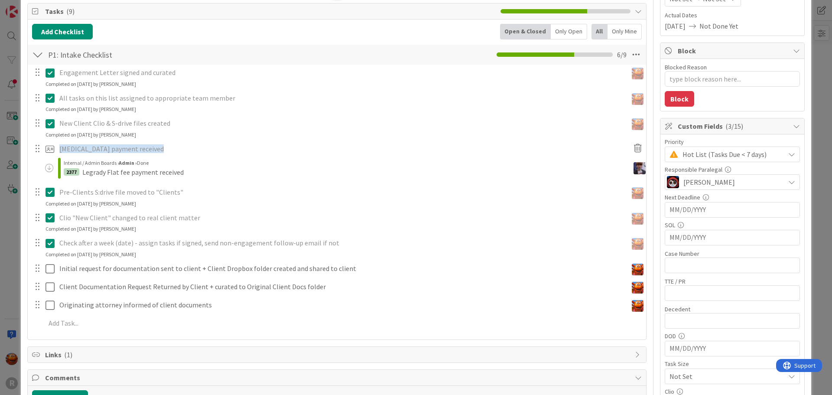
scroll to position [130, 0]
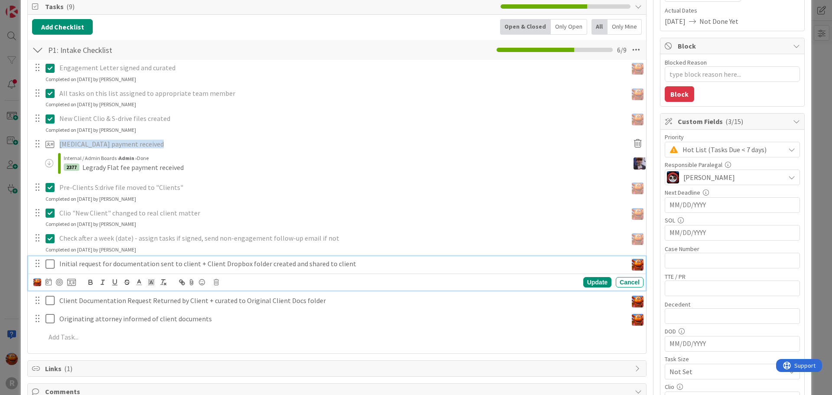
click at [99, 266] on p "Initial request for documentation sent to client + Client Dropbox folder create…" at bounding box center [341, 264] width 564 height 10
drag, startPoint x: 59, startPoint y: 282, endPoint x: 52, endPoint y: 282, distance: 7.4
click at [59, 282] on div at bounding box center [59, 282] width 7 height 7
type textarea "x"
click at [48, 283] on icon at bounding box center [46, 282] width 6 height 7
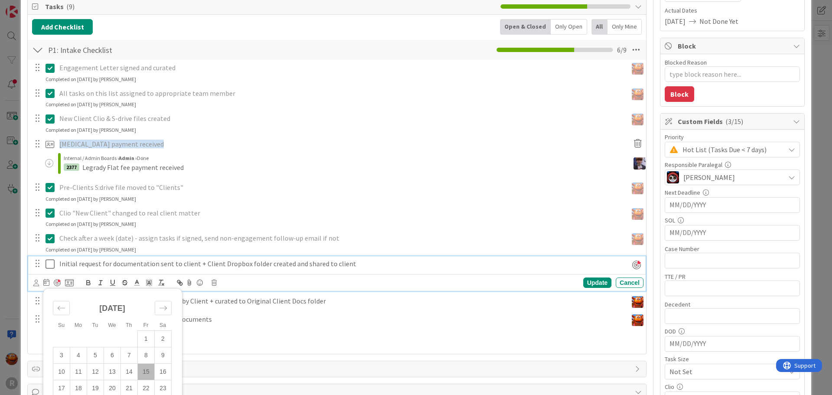
click at [149, 366] on td "15" at bounding box center [146, 371] width 17 height 16
type input "[DATE]"
click at [17, 227] on div "ID 2365 Litigation Matter Workflow (FL2) Ongoing Advice Title 16 / 128 [PERSON_…" at bounding box center [416, 197] width 832 height 395
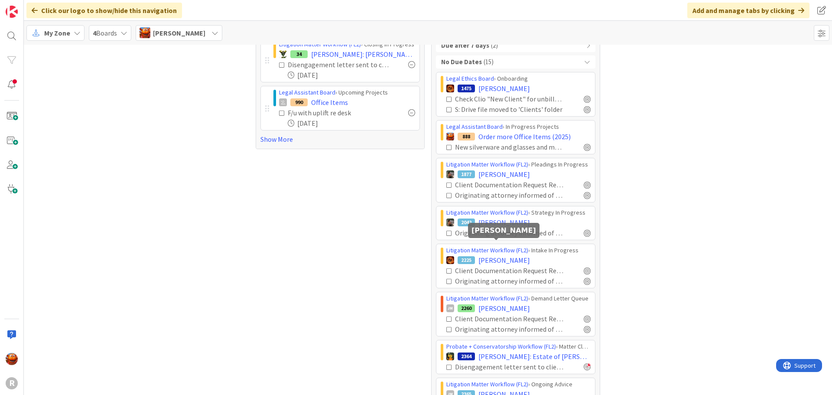
scroll to position [54, 0]
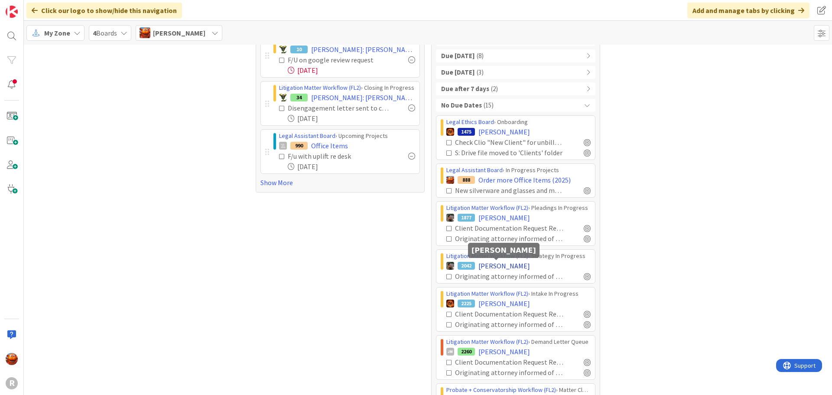
click at [494, 268] on span "[PERSON_NAME]" at bounding box center [504, 265] width 52 height 10
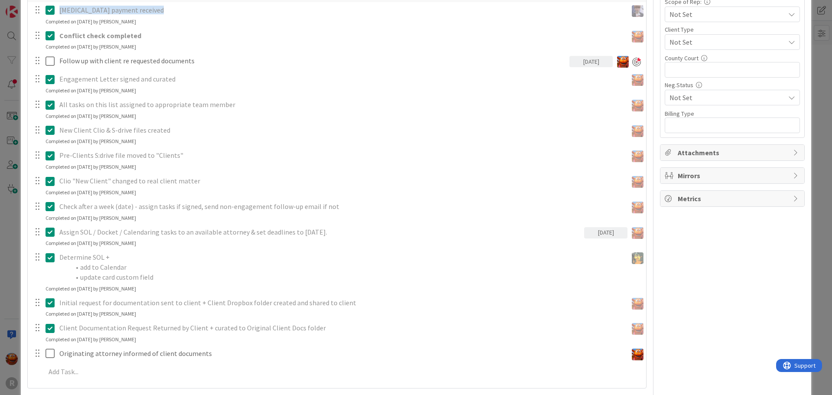
scroll to position [563, 0]
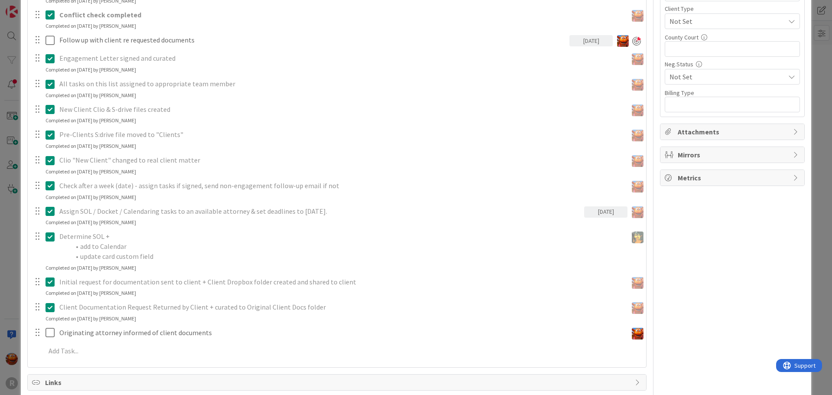
click at [53, 309] on icon at bounding box center [51, 307] width 13 height 10
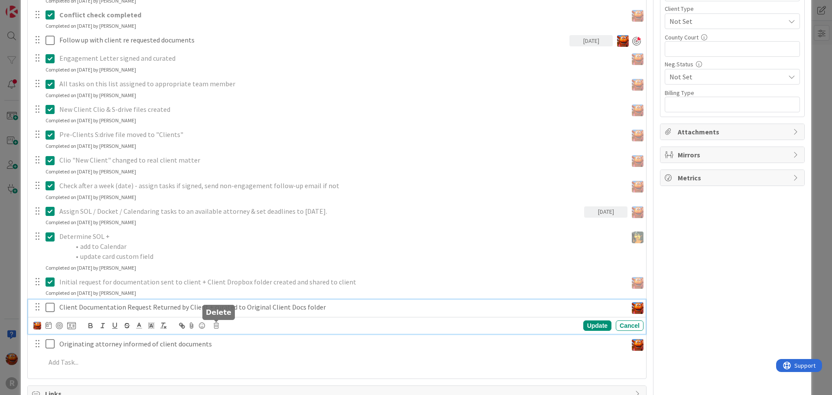
click at [218, 326] on icon at bounding box center [216, 325] width 5 height 6
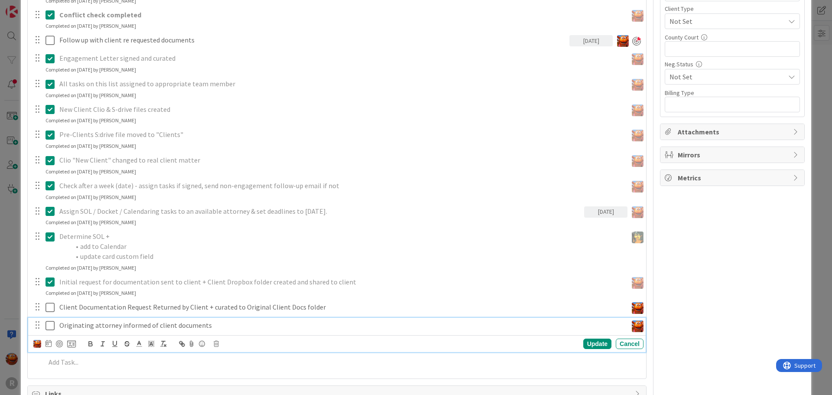
click at [174, 326] on p "Originating attorney informed of client documents" at bounding box center [341, 325] width 564 height 10
click at [215, 341] on icon at bounding box center [216, 343] width 5 height 6
click at [235, 376] on div "Delete" at bounding box center [238, 381] width 32 height 16
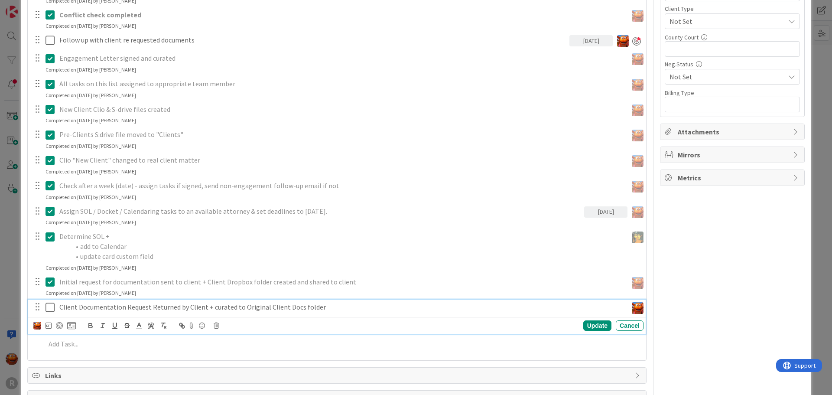
click at [137, 309] on p "Client Documentation Request Returned by Client + curated to Original Client Do…" at bounding box center [341, 307] width 564 height 10
click at [219, 324] on div "Are you sure you want to delete this task? Delete Cancel Update Cancel" at bounding box center [338, 325] width 610 height 12
click at [216, 324] on icon at bounding box center [216, 325] width 5 height 6
click at [234, 363] on div "Delete" at bounding box center [238, 362] width 32 height 16
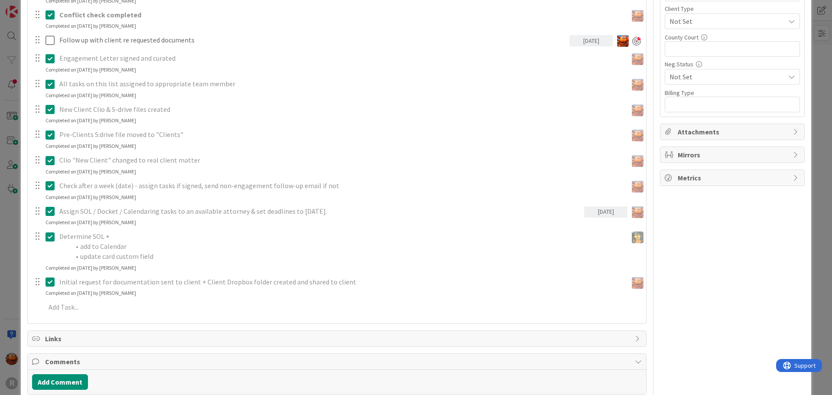
type textarea "x"
click at [12, 220] on div "ID 2042 Litigation Matter Workflow (FL2) Strategy In Progress Title 14 / 128 [P…" at bounding box center [416, 197] width 832 height 395
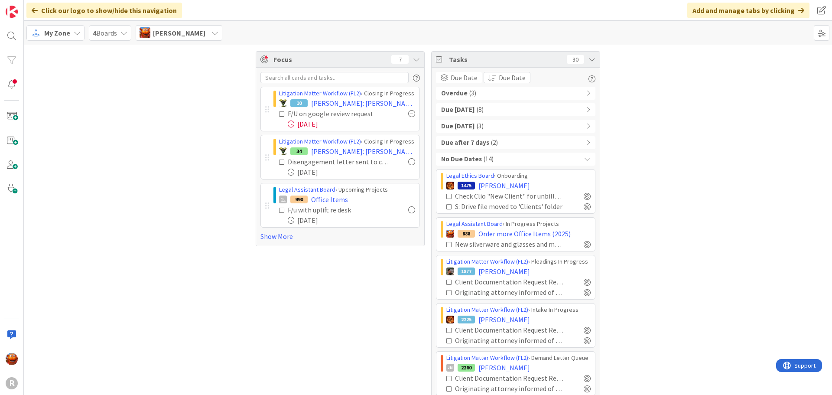
click at [483, 163] on span "( 14 )" at bounding box center [488, 159] width 10 height 10
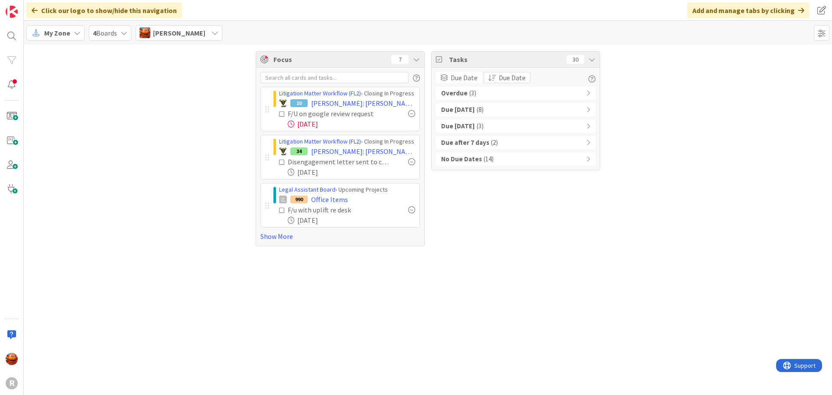
drag, startPoint x: 50, startPoint y: 31, endPoint x: 53, endPoint y: 34, distance: 4.6
click at [50, 31] on span "My Zone" at bounding box center [57, 33] width 26 height 10
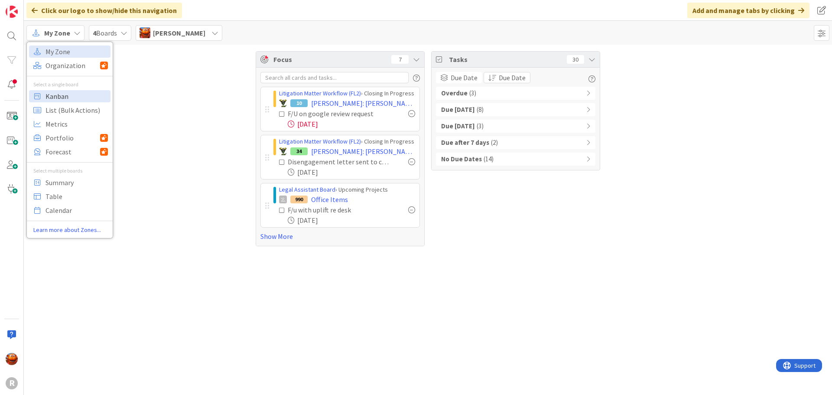
click at [69, 93] on span "Kanban" at bounding box center [76, 96] width 62 height 13
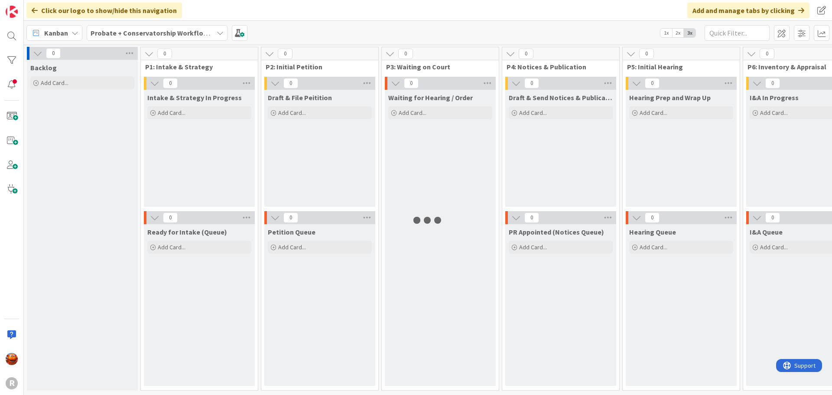
click at [162, 38] on div "Probate + Conservatorship Workflow (FL2)" at bounding box center [157, 33] width 141 height 16
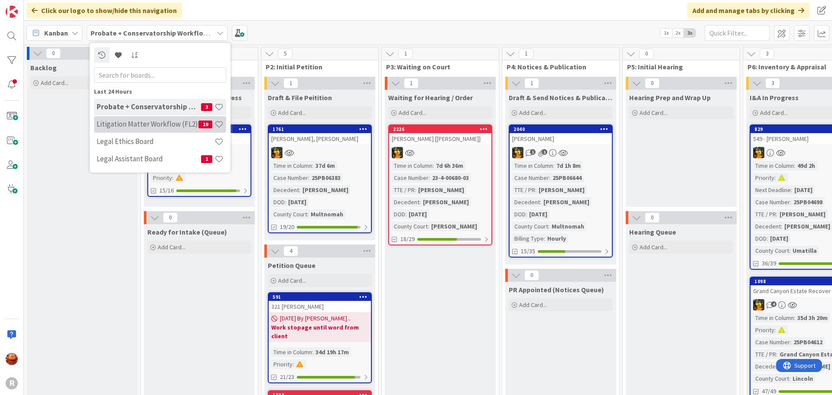
click at [135, 119] on div "Litigation Matter Workflow (FL2) 19" at bounding box center [160, 124] width 132 height 16
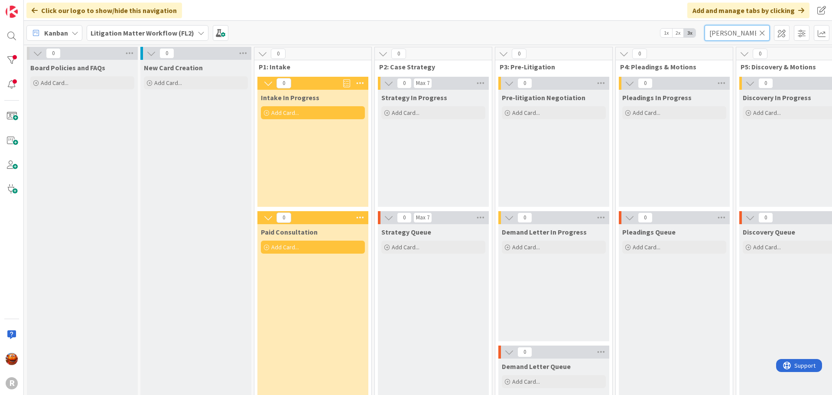
click at [742, 35] on input "[PERSON_NAME]" at bounding box center [736, 33] width 65 height 16
type input "grand"
click at [175, 38] on span "Litigation Matter Workflow (FL2)" at bounding box center [143, 33] width 104 height 10
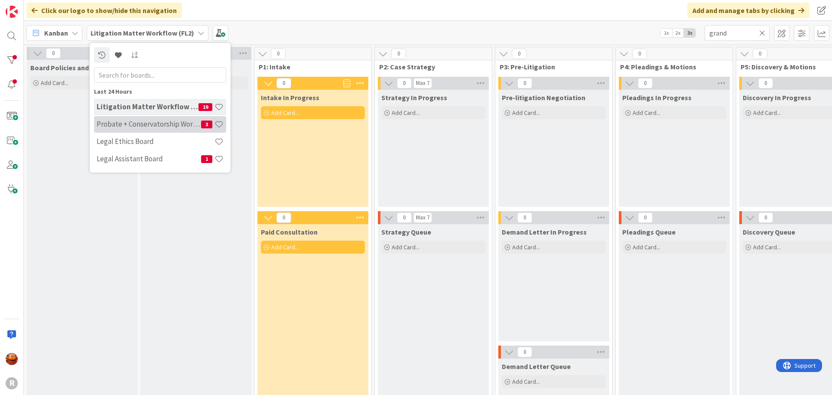
click at [143, 130] on div "Probate + Conservatorship Workflow (FL2) 3" at bounding box center [160, 124] width 132 height 16
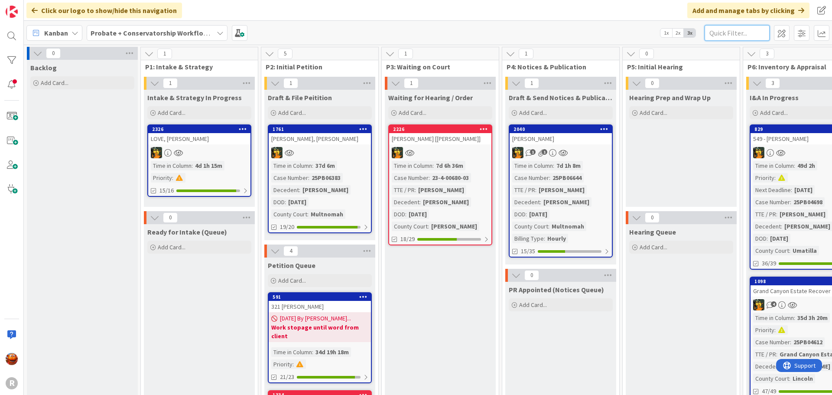
click at [710, 39] on input "text" at bounding box center [736, 33] width 65 height 16
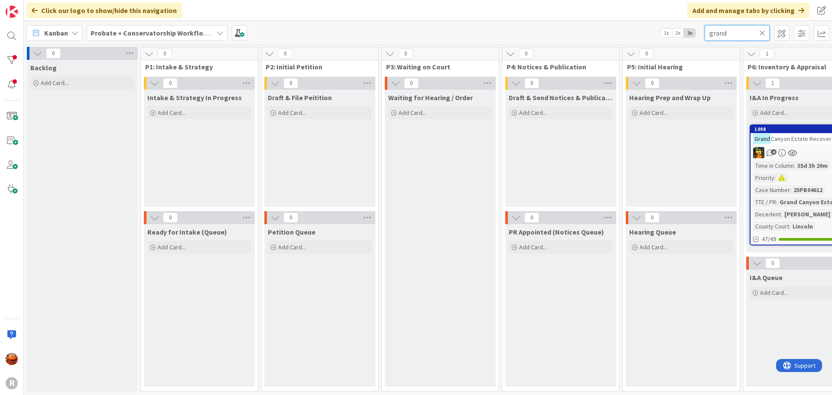
type input "grand"
click at [809, 150] on div "4" at bounding box center [801, 152] width 102 height 11
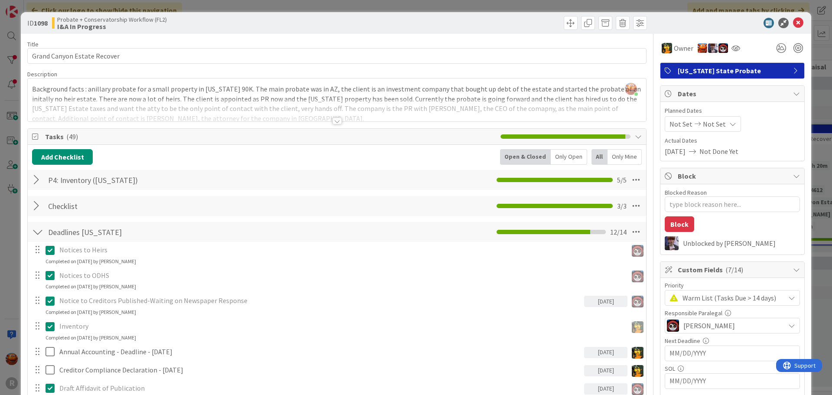
click at [196, 3] on div "ID 1098 Probate + Conservatorship Workflow (FL2) I&A In Progress Title 27 / 128…" at bounding box center [416, 197] width 832 height 395
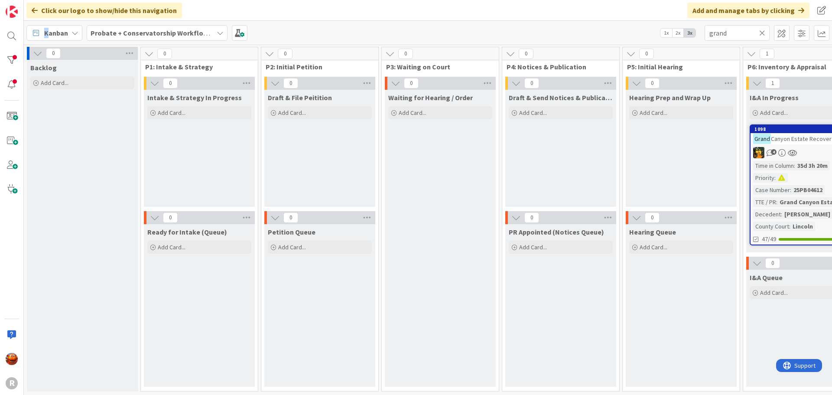
click at [46, 34] on span "Kanban" at bounding box center [56, 33] width 24 height 10
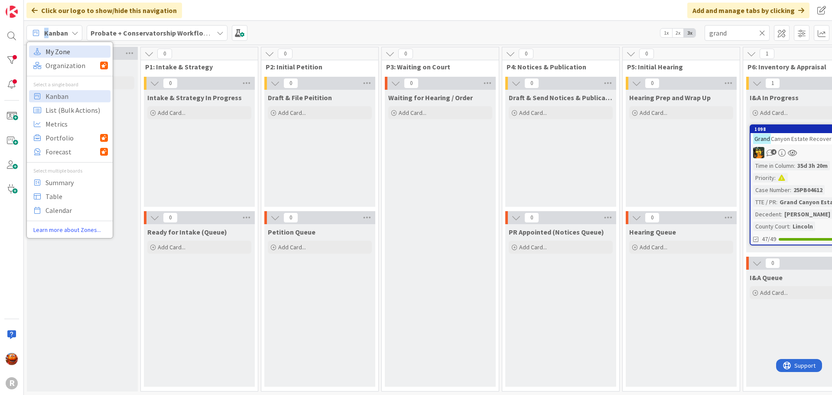
click at [62, 53] on span "My Zone" at bounding box center [76, 51] width 62 height 13
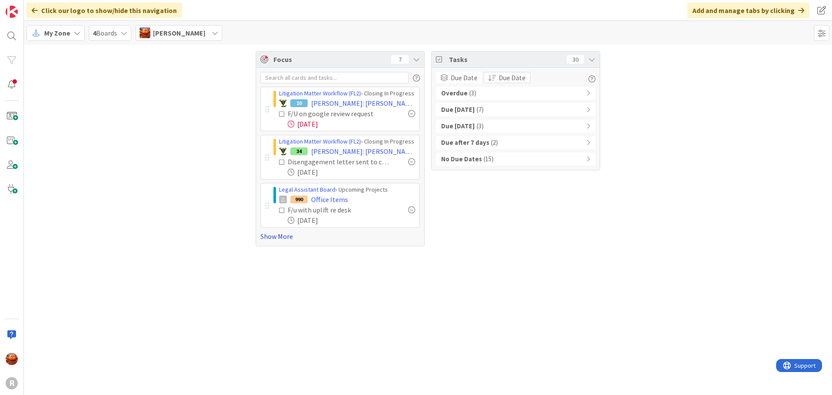
click at [287, 237] on link "Show More" at bounding box center [339, 236] width 159 height 10
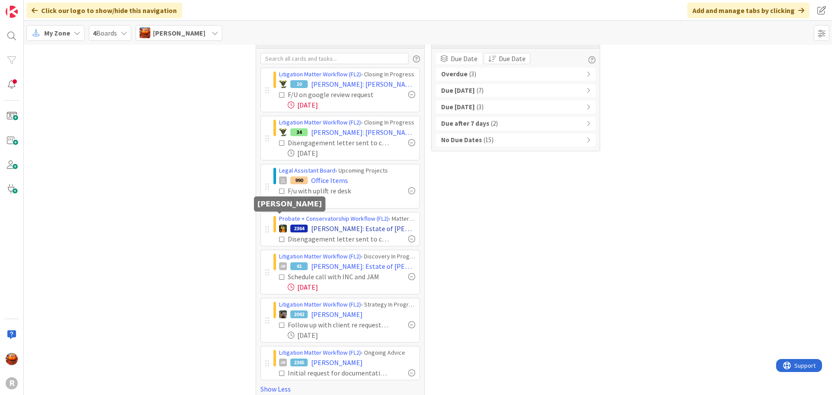
scroll to position [29, 0]
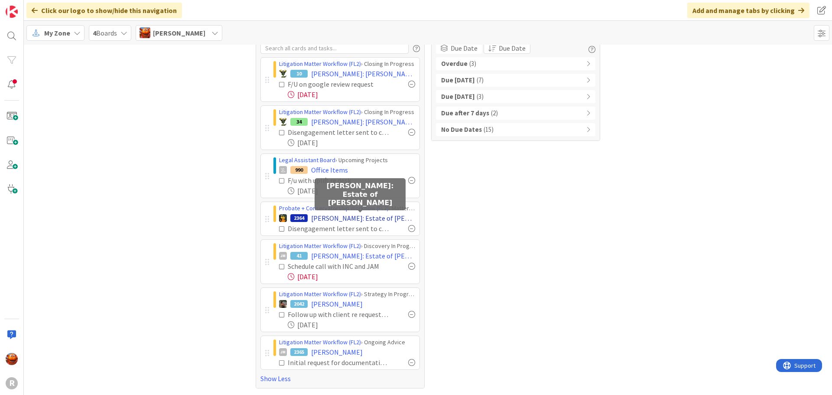
click at [331, 218] on span "[PERSON_NAME]: Estate of [PERSON_NAME]" at bounding box center [363, 218] width 104 height 10
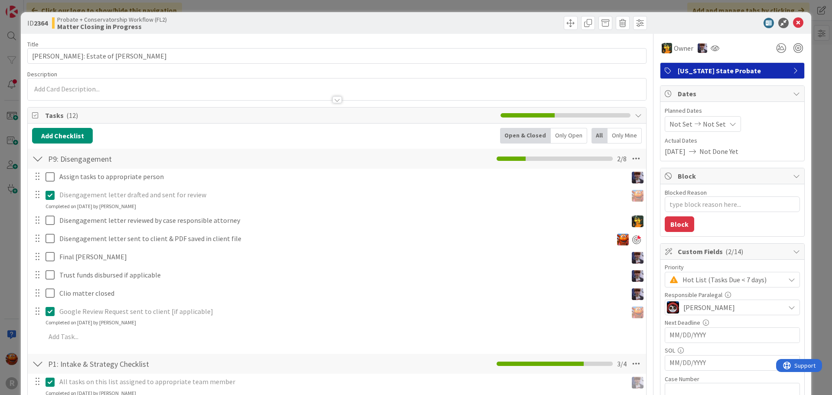
type textarea "x"
click at [10, 117] on div "ID 2364 Probate + Conservatorship Workflow (FL2) Matter Closing in Progress Tit…" at bounding box center [416, 197] width 832 height 395
click at [12, 42] on div "ID 2364 Probate + Conservatorship Workflow (FL2) Matter Closing in Progress Tit…" at bounding box center [416, 197] width 832 height 395
click at [10, 175] on div "ID 2364 Probate + Conservatorship Workflow (FL2) Matter Closing in Progress Tit…" at bounding box center [416, 197] width 832 height 395
